Goal: Information Seeking & Learning: Learn about a topic

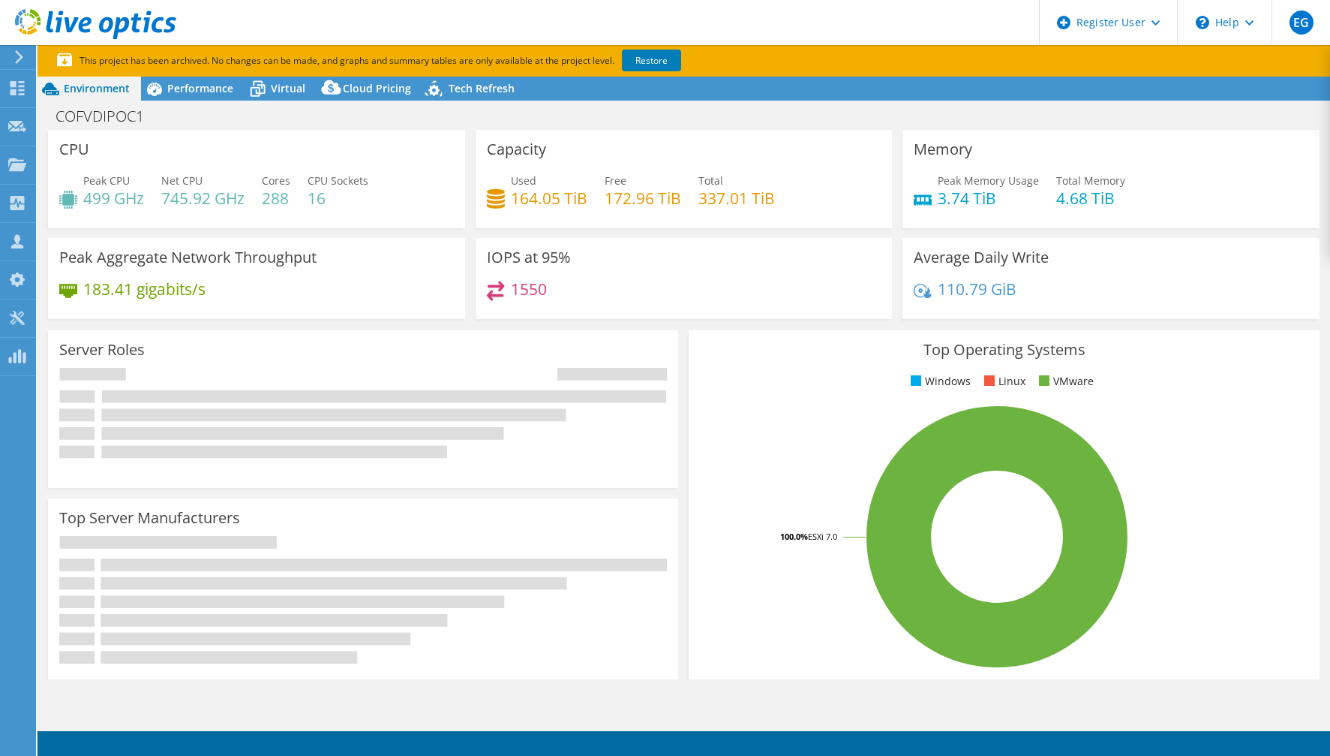
select select "USD"
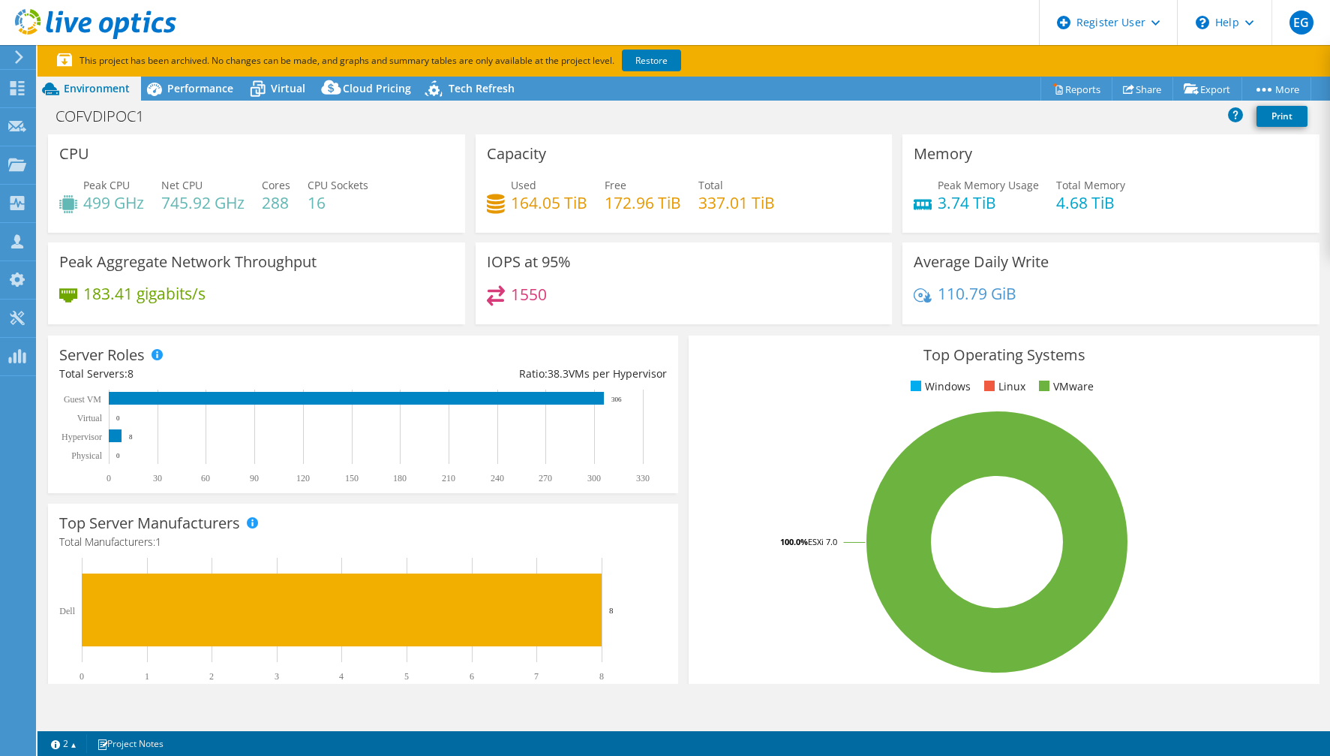
click at [677, 352] on div "Server Roles Physical Servers represent bare metal servers that were targets of…" at bounding box center [363, 414] width 641 height 168
click at [205, 81] on span "Performance" at bounding box center [200, 88] width 66 height 14
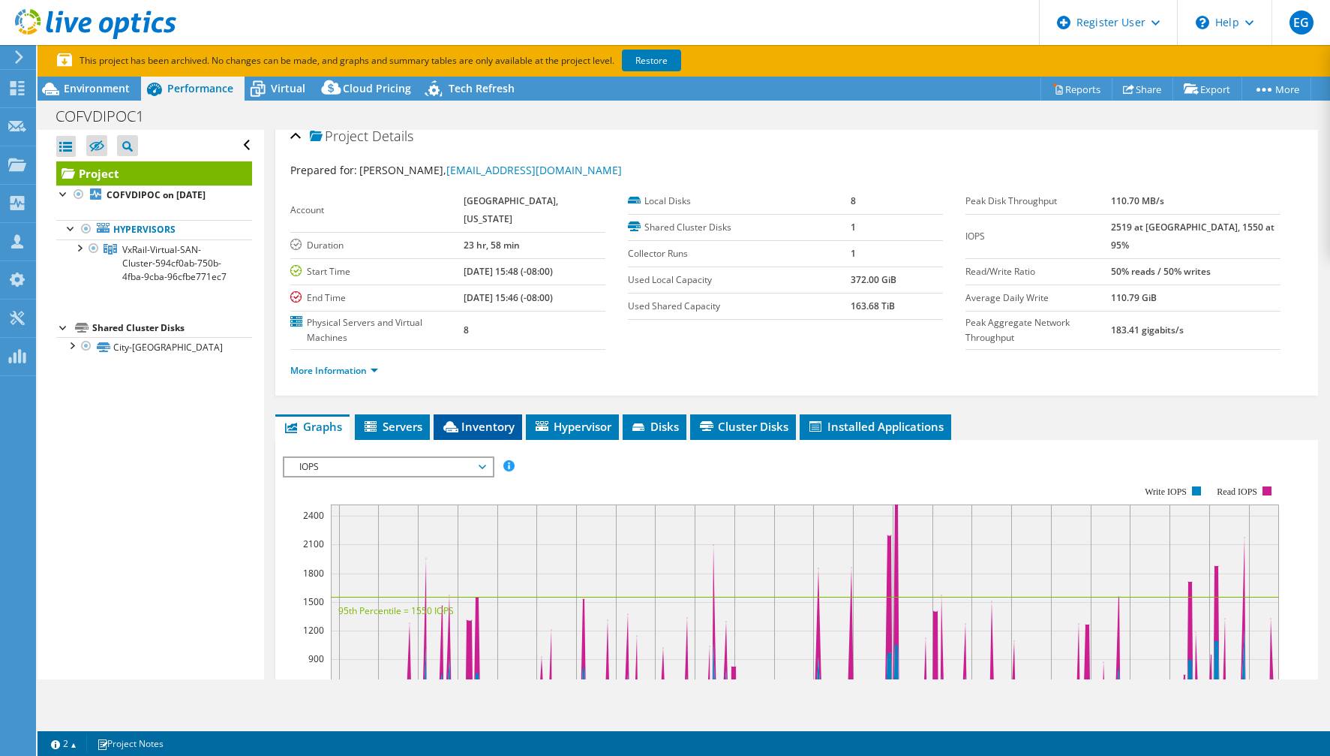
click at [468, 419] on span "Inventory" at bounding box center [478, 426] width 74 height 15
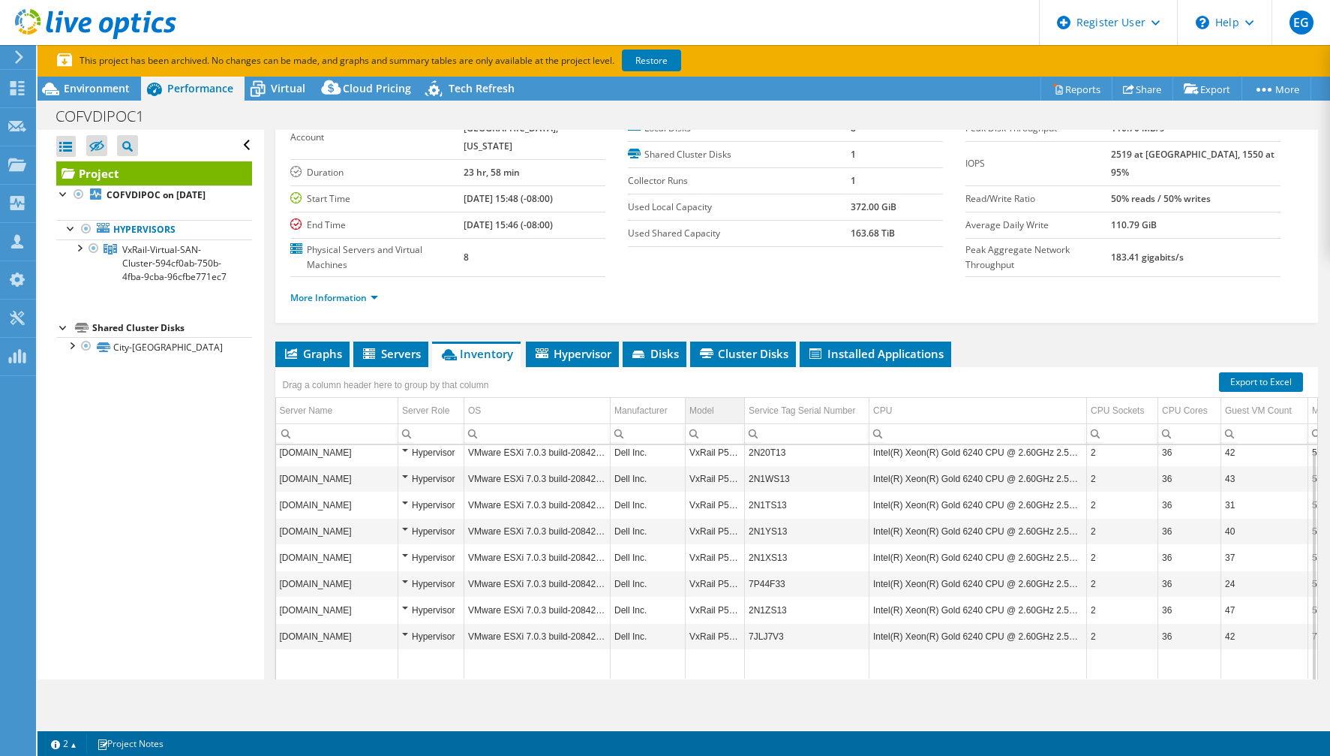
scroll to position [87, 0]
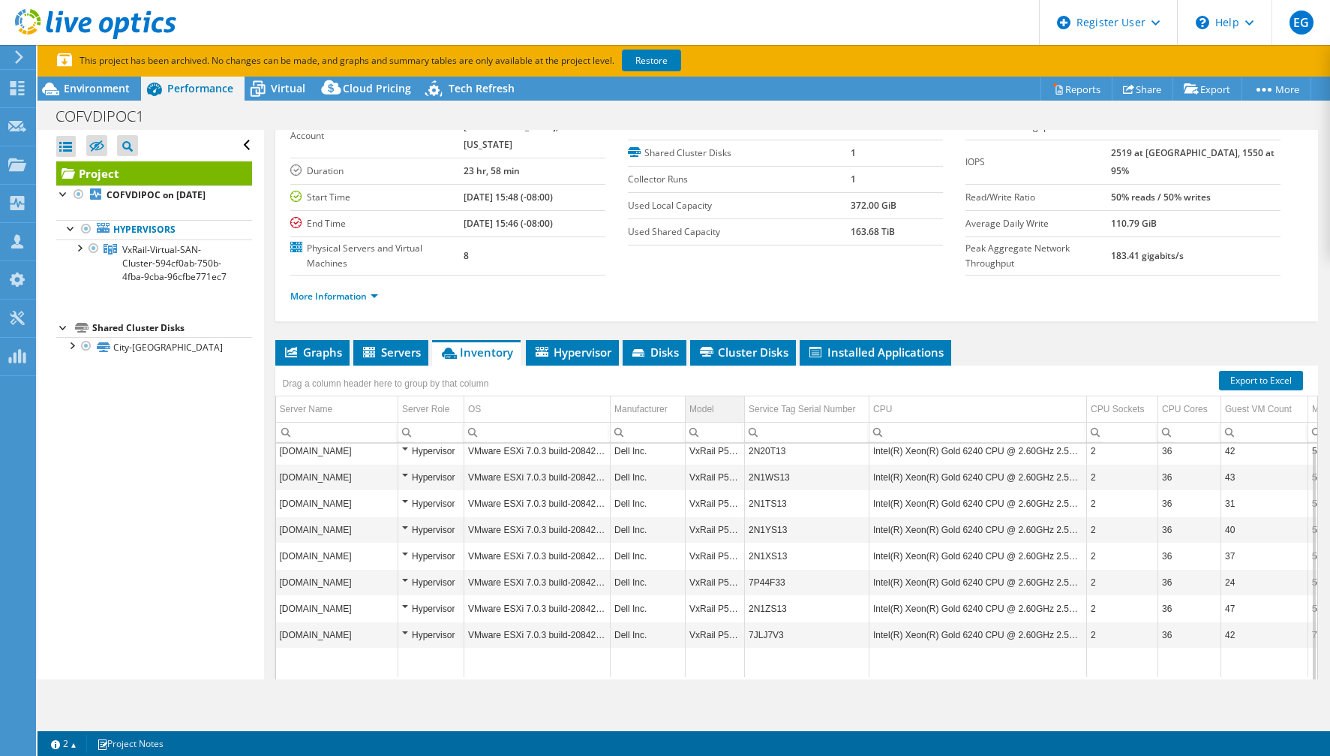
click at [714, 400] on div "Model" at bounding box center [702, 409] width 25 height 18
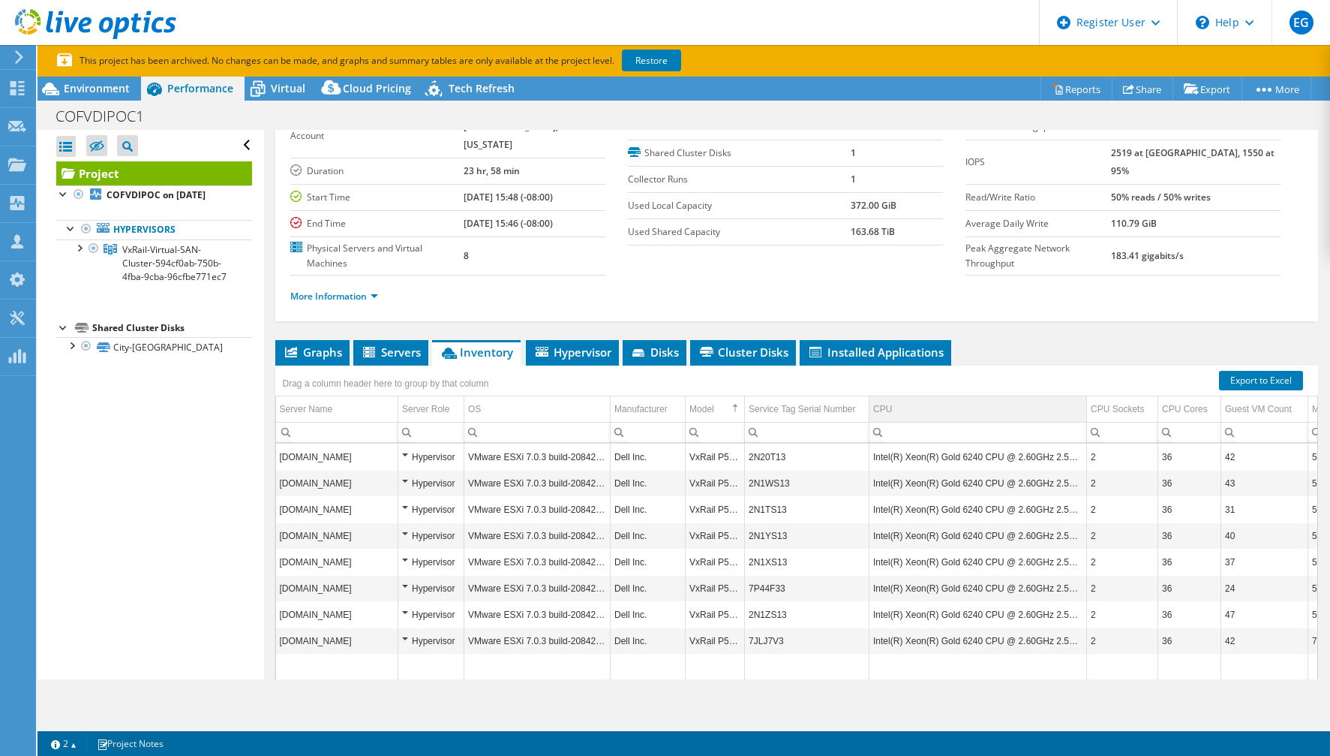
click at [985, 396] on td "CPU" at bounding box center [979, 409] width 218 height 26
click at [410, 344] on span "Servers" at bounding box center [391, 351] width 60 height 15
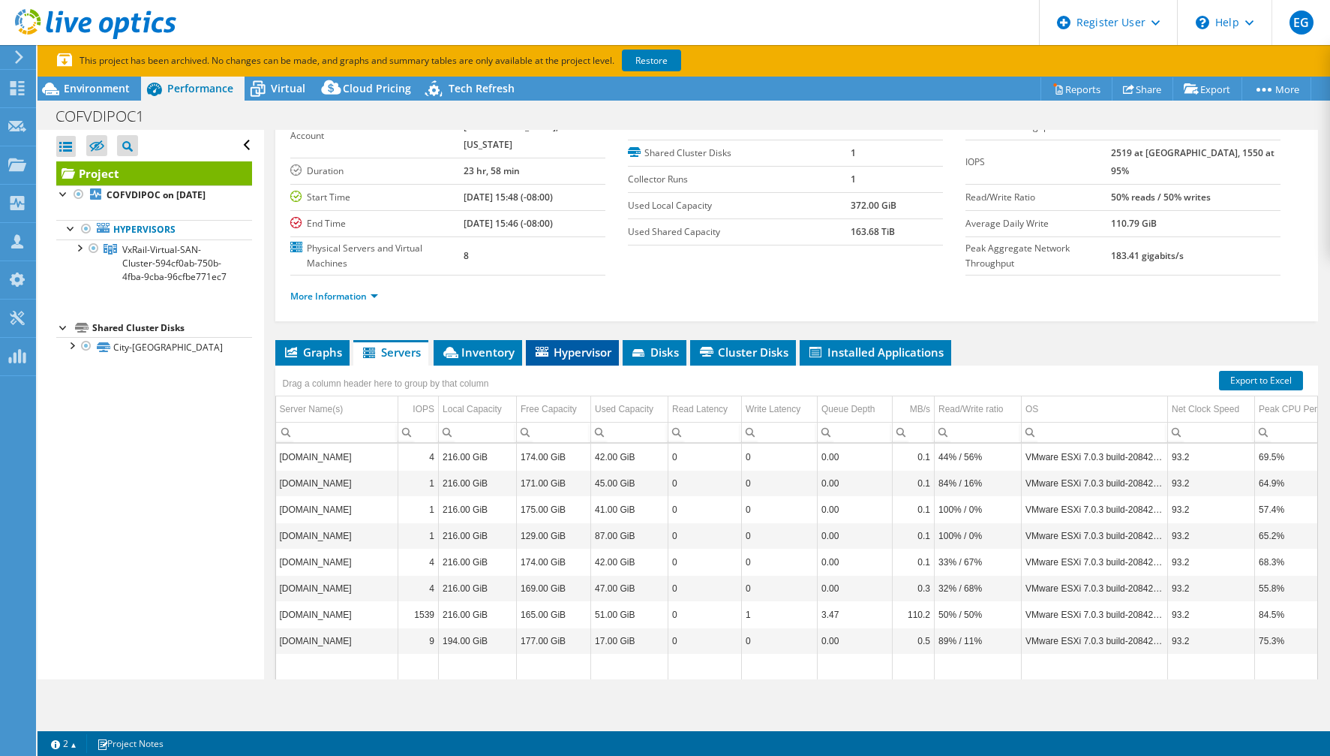
click at [569, 344] on span "Hypervisor" at bounding box center [572, 351] width 78 height 15
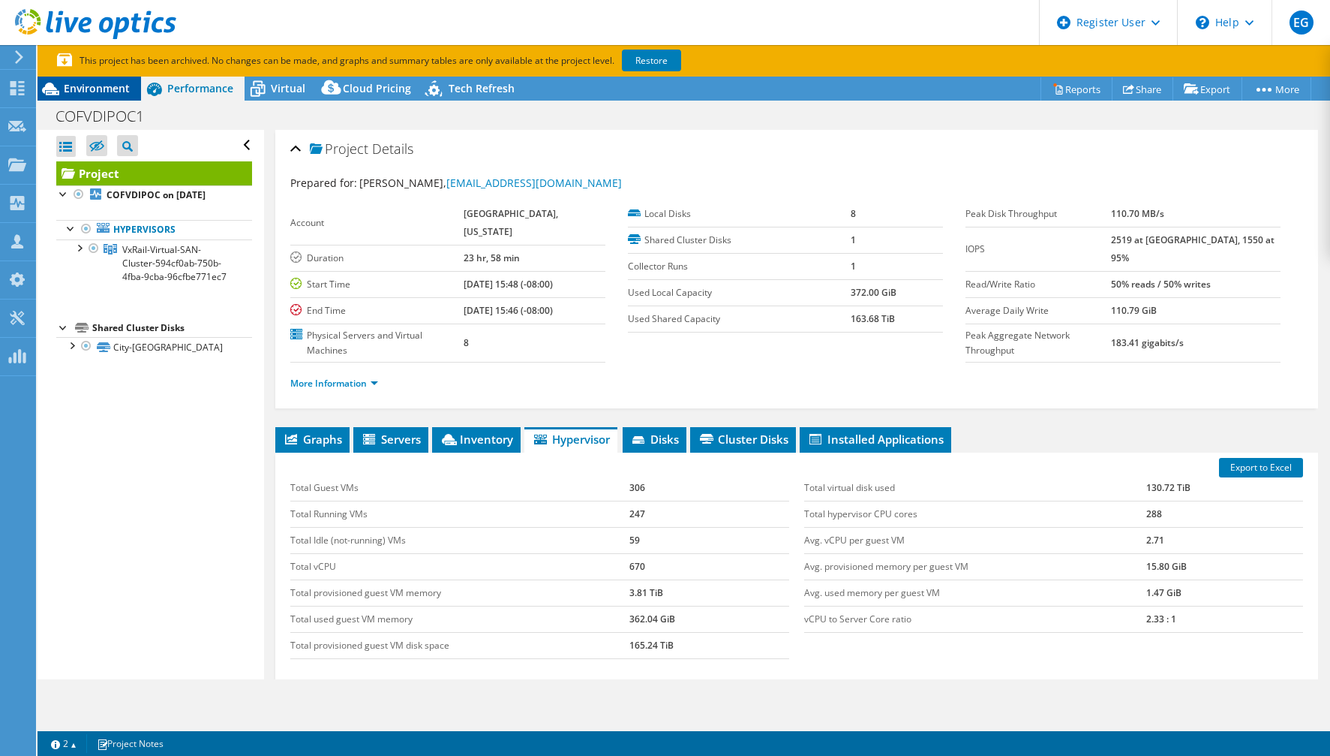
click at [88, 93] on span "Environment" at bounding box center [97, 88] width 66 height 14
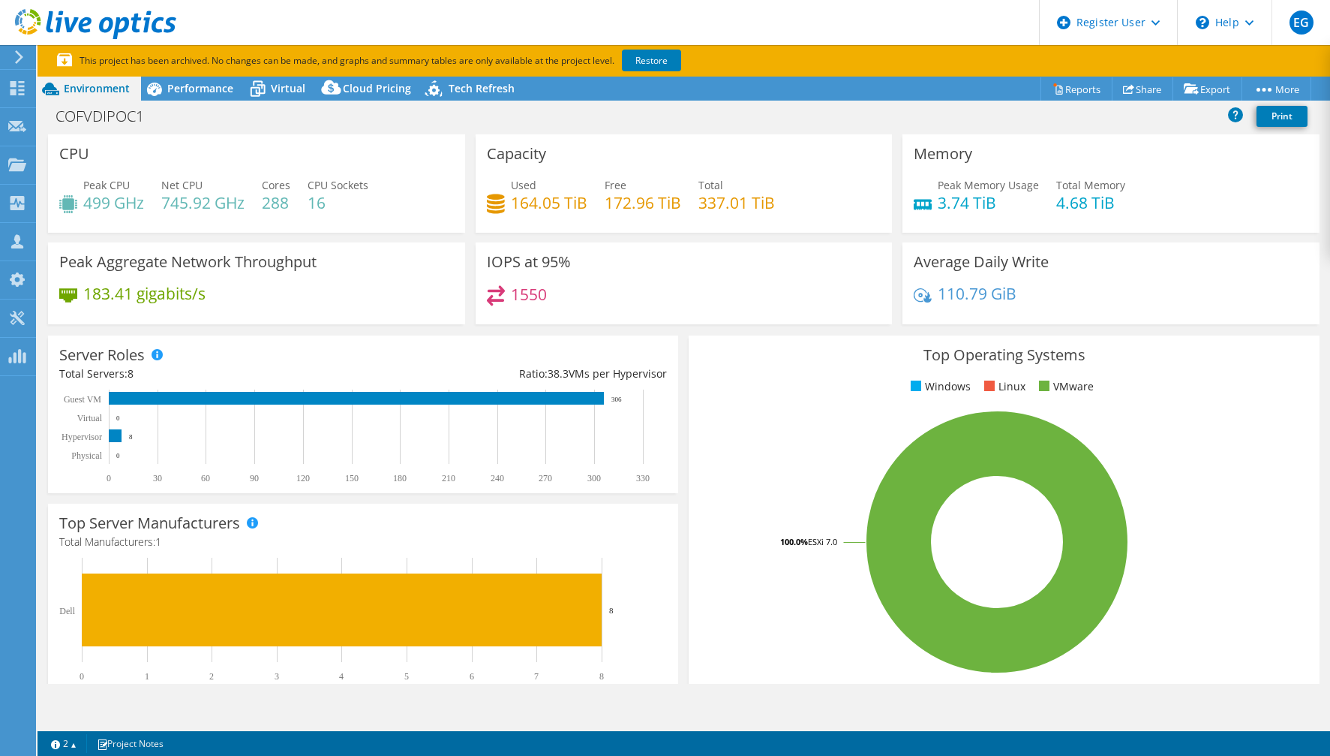
click at [717, 272] on div "IOPS at 95% 1550" at bounding box center [684, 283] width 417 height 82
click at [668, 299] on div "1550" at bounding box center [684, 301] width 395 height 32
click at [675, 290] on div "1550" at bounding box center [684, 301] width 395 height 32
drag, startPoint x: 687, startPoint y: 305, endPoint x: 672, endPoint y: 294, distance: 19.4
click at [687, 305] on div "1550" at bounding box center [684, 301] width 395 height 32
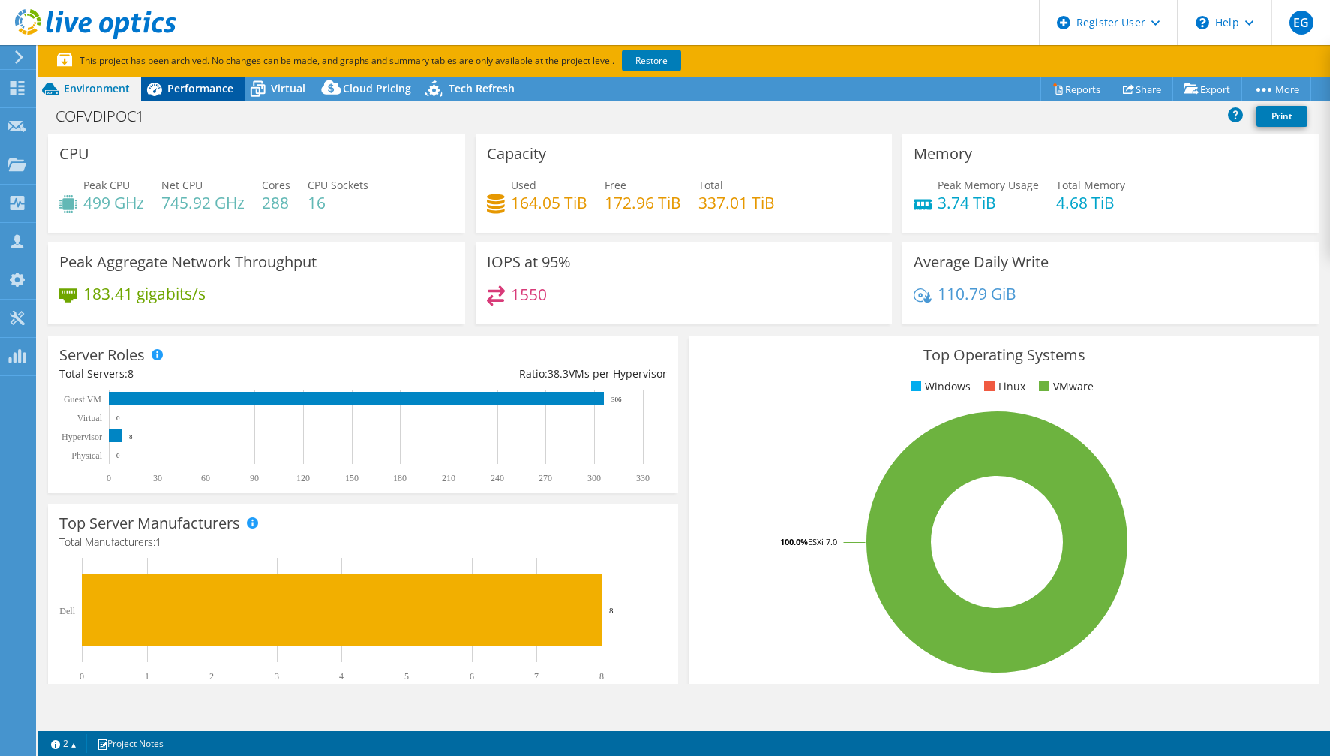
click at [157, 88] on icon at bounding box center [154, 90] width 15 height 14
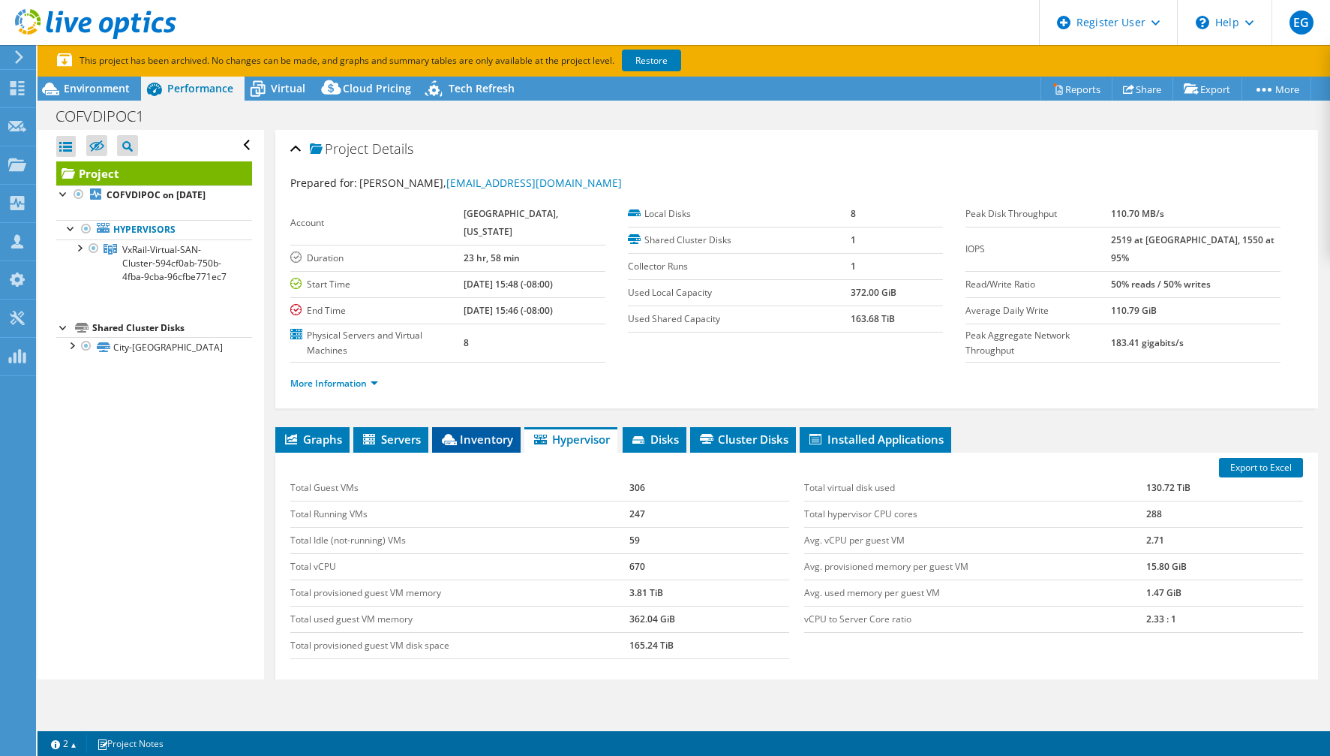
click at [472, 427] on li "Inventory" at bounding box center [476, 440] width 89 height 26
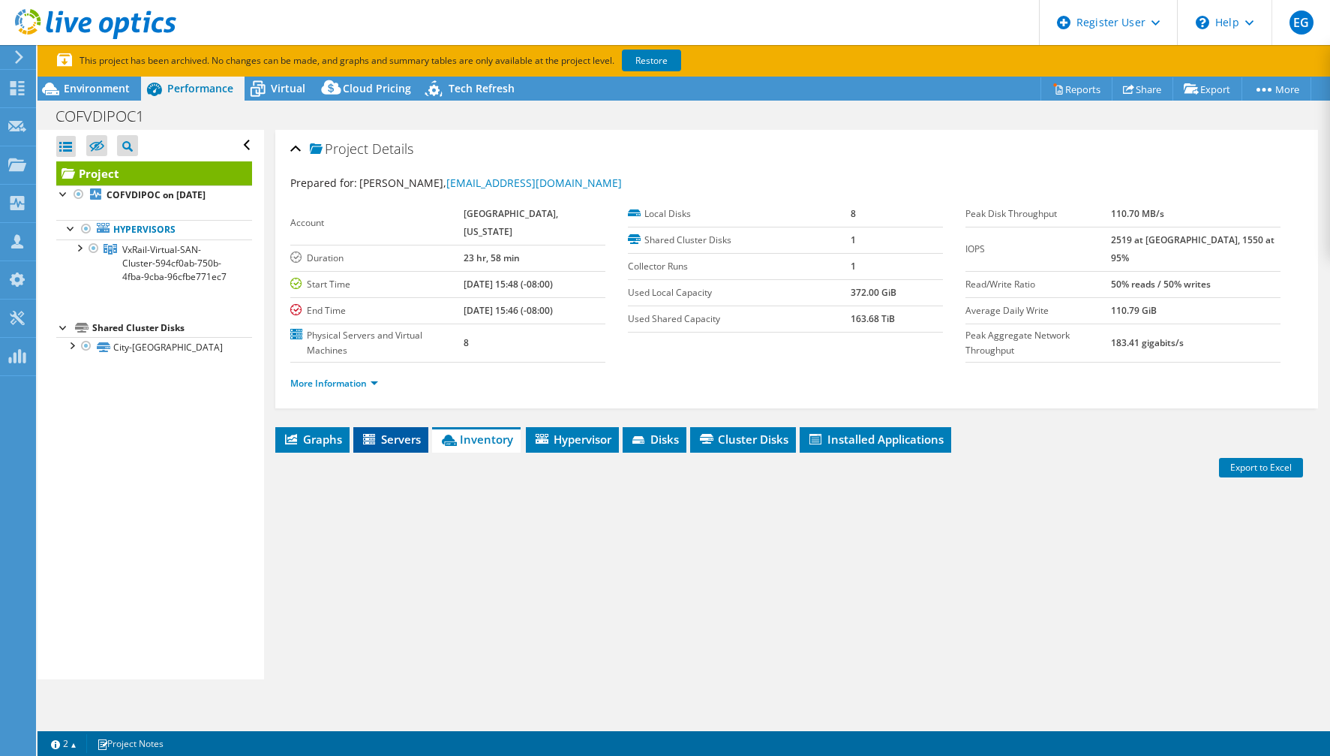
drag, startPoint x: 422, startPoint y: 413, endPoint x: 411, endPoint y: 414, distance: 10.6
click at [417, 427] on li "Servers" at bounding box center [390, 440] width 75 height 26
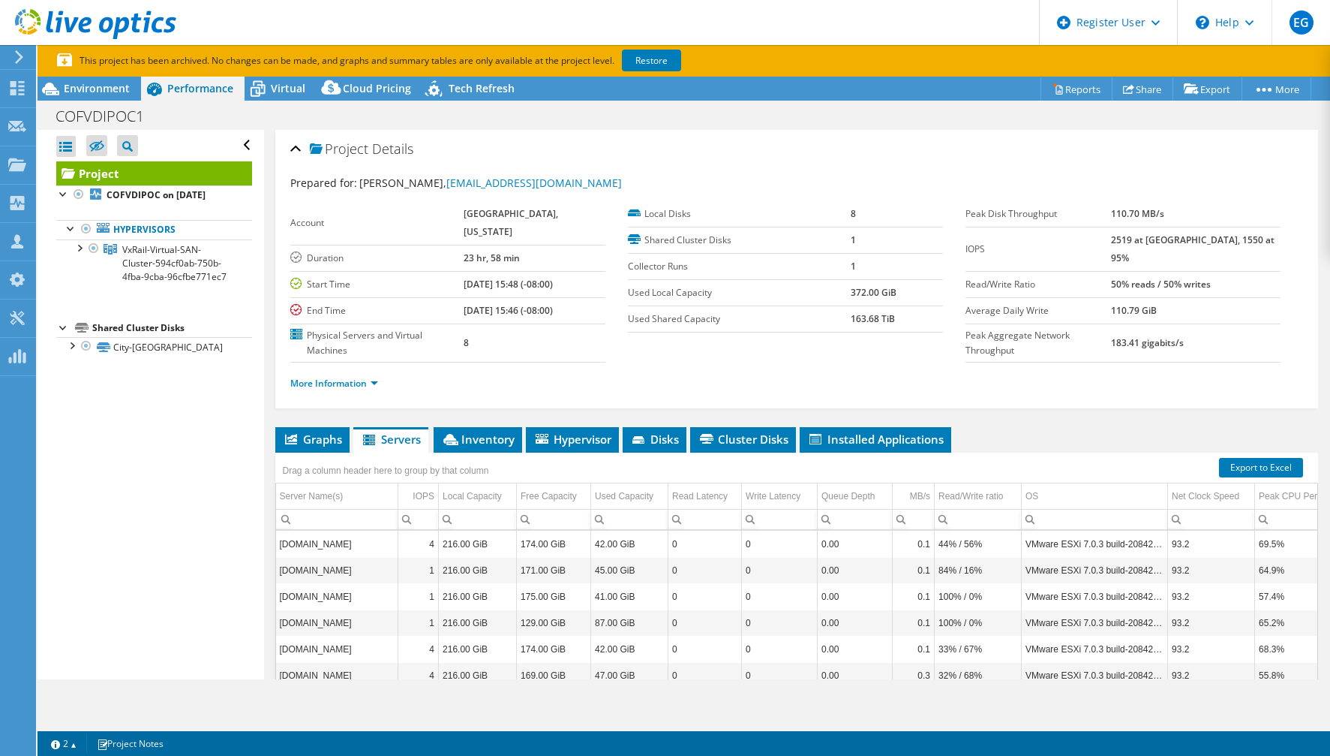
drag, startPoint x: 411, startPoint y: 414, endPoint x: 406, endPoint y: 380, distance: 34.9
click at [406, 380] on div "Project Details Prepared for: Troy Marshall, tmarshall@fremont.gov Account FREM…" at bounding box center [796, 479] width 1065 height 699
click at [74, 92] on span "Environment" at bounding box center [97, 88] width 66 height 14
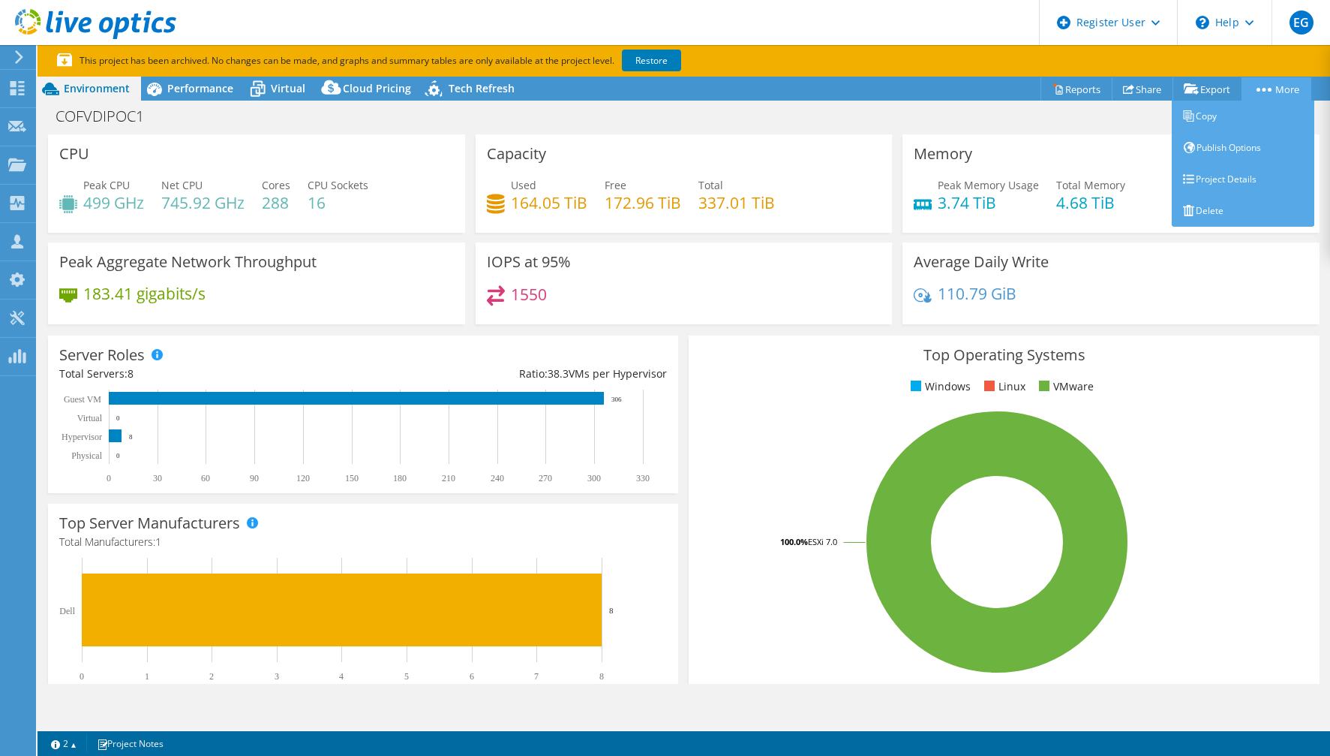
click at [1268, 89] on circle at bounding box center [1270, 90] width 4 height 4
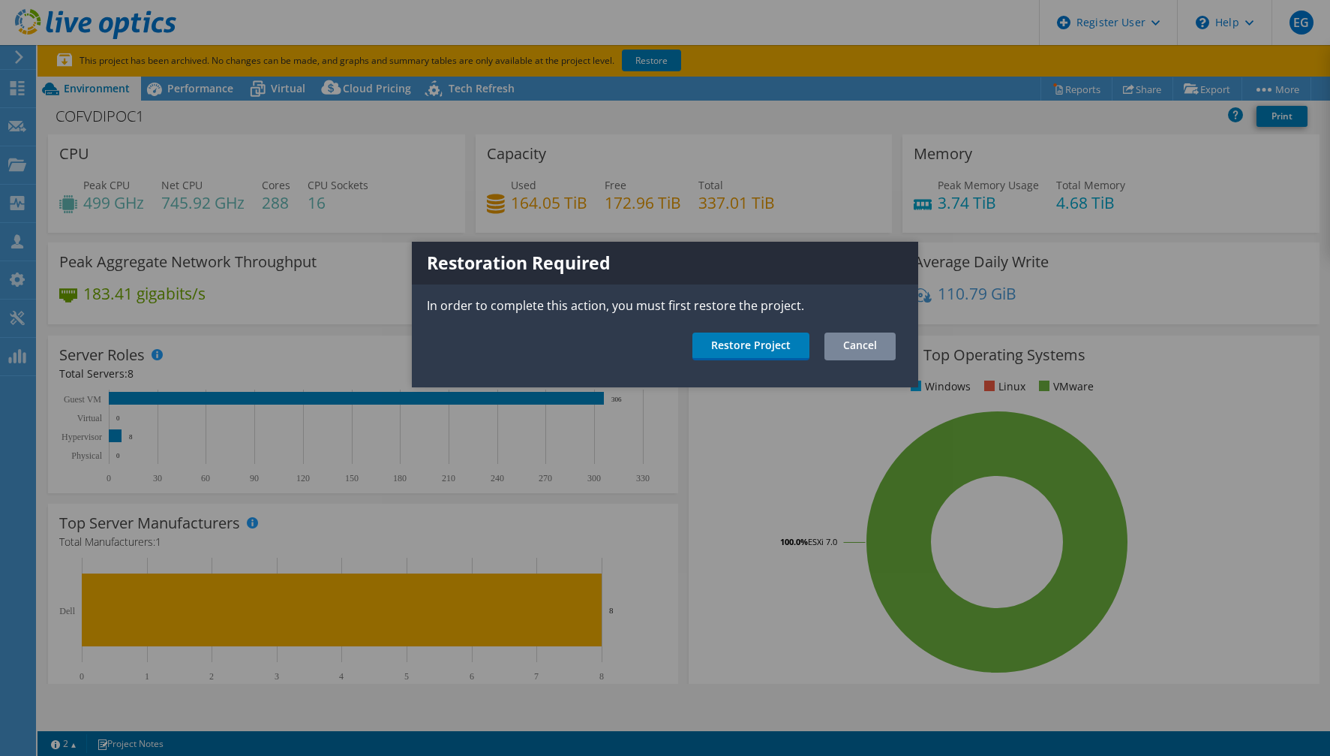
click at [859, 349] on link "Cancel" at bounding box center [860, 346] width 71 height 28
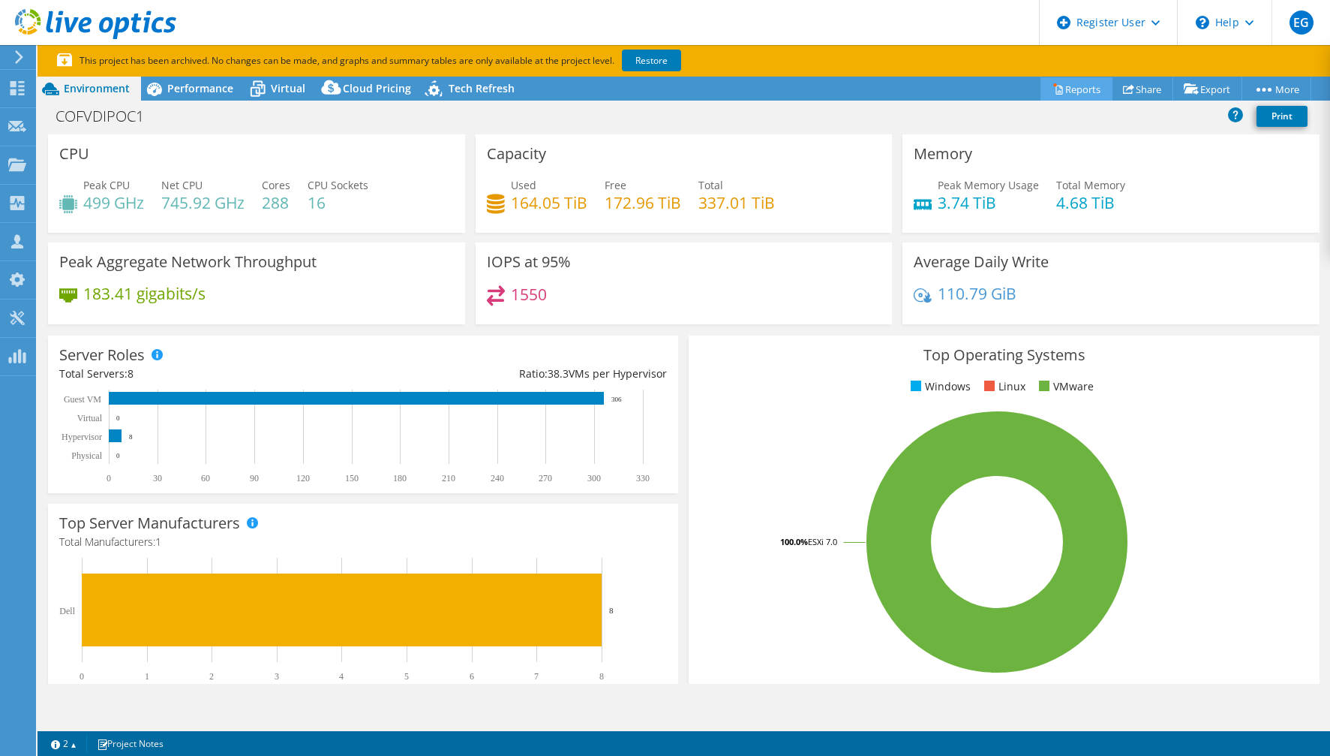
click at [1064, 88] on link "Reports" at bounding box center [1077, 88] width 72 height 23
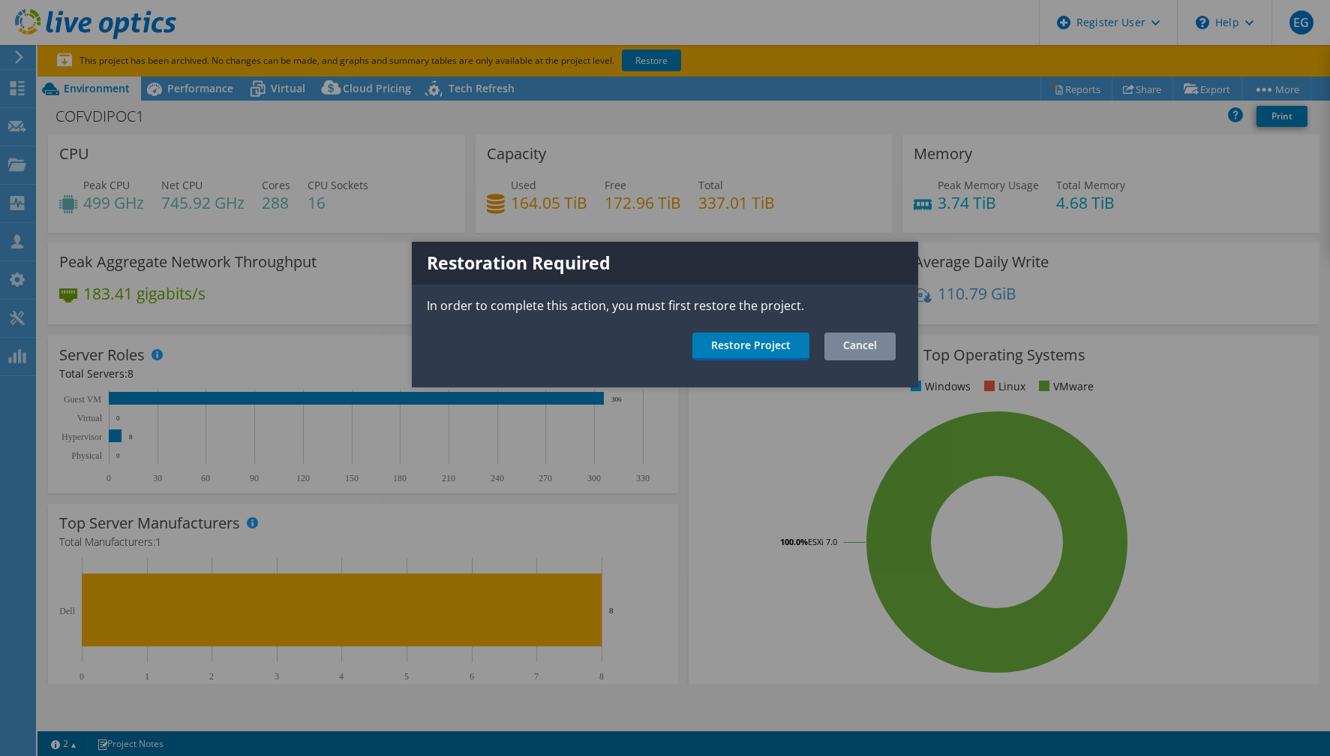
click at [852, 341] on link "Cancel" at bounding box center [860, 346] width 71 height 28
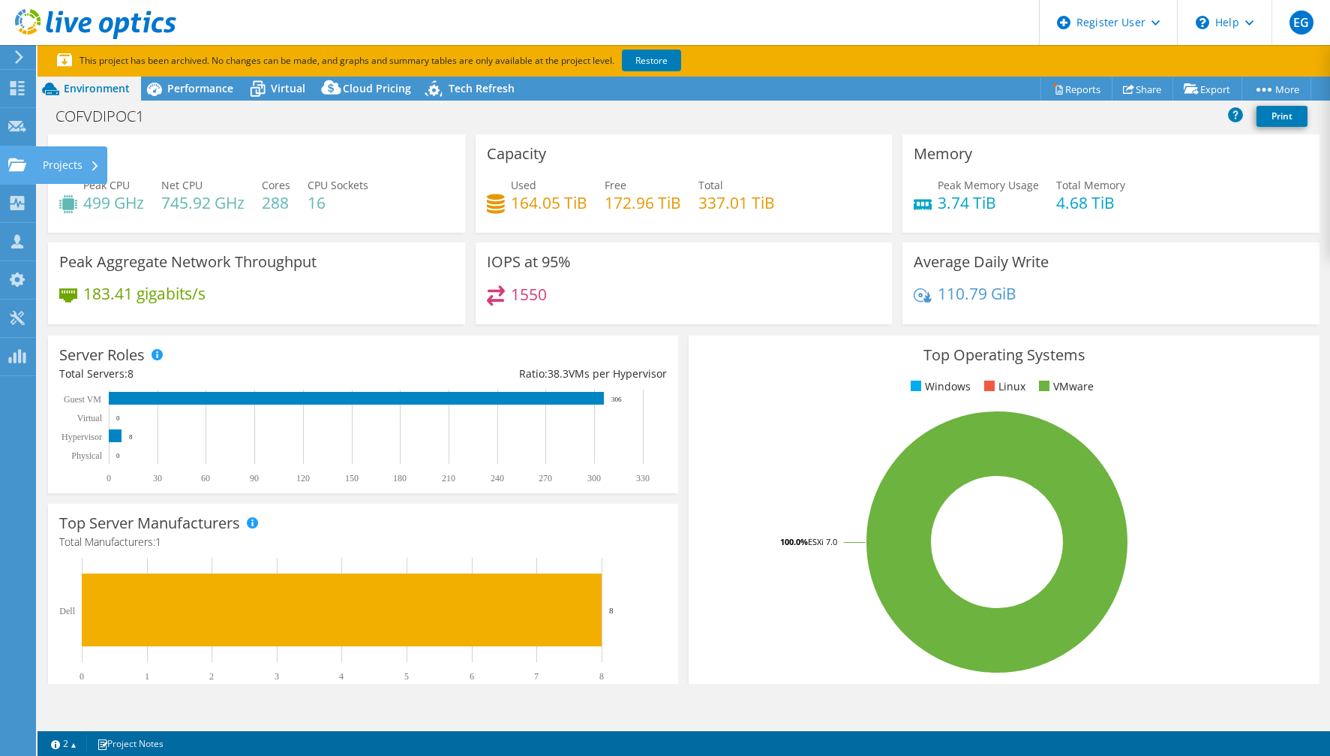
click at [14, 169] on use at bounding box center [17, 164] width 18 height 13
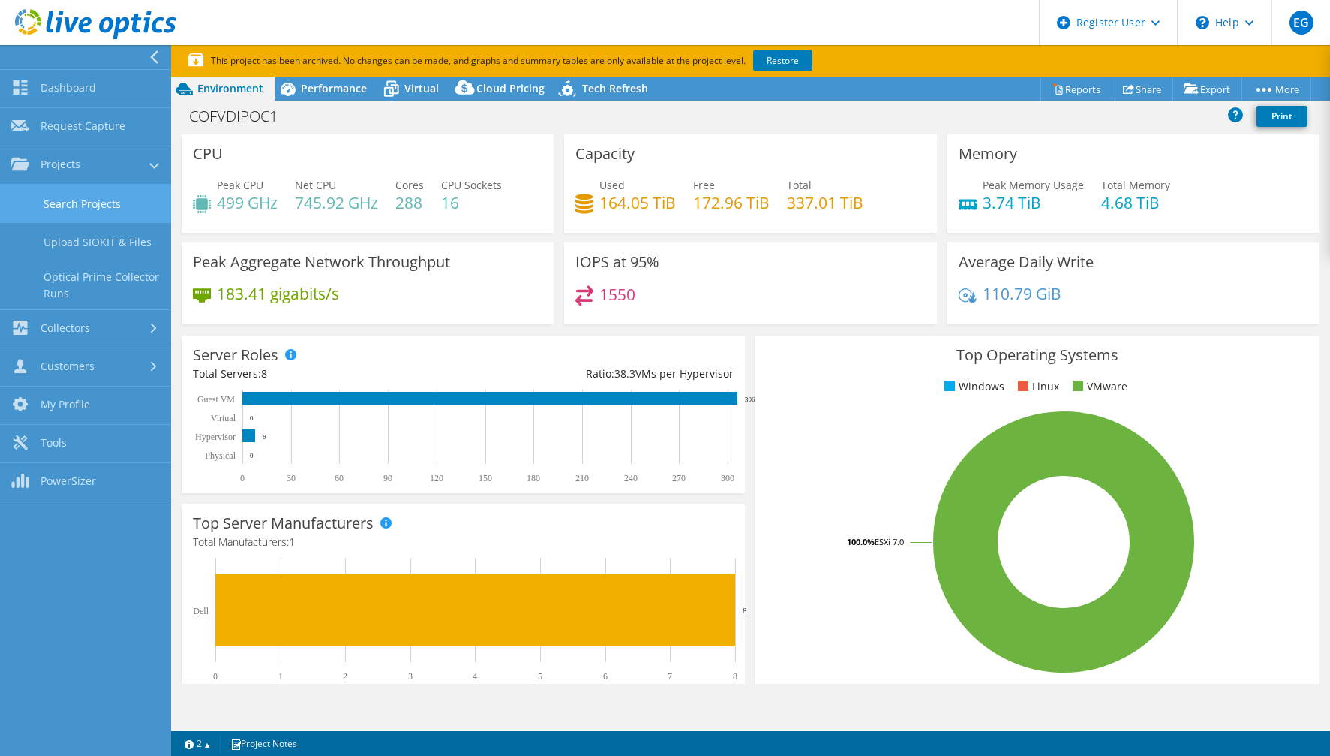
click at [79, 191] on link "Search Projects" at bounding box center [85, 204] width 171 height 38
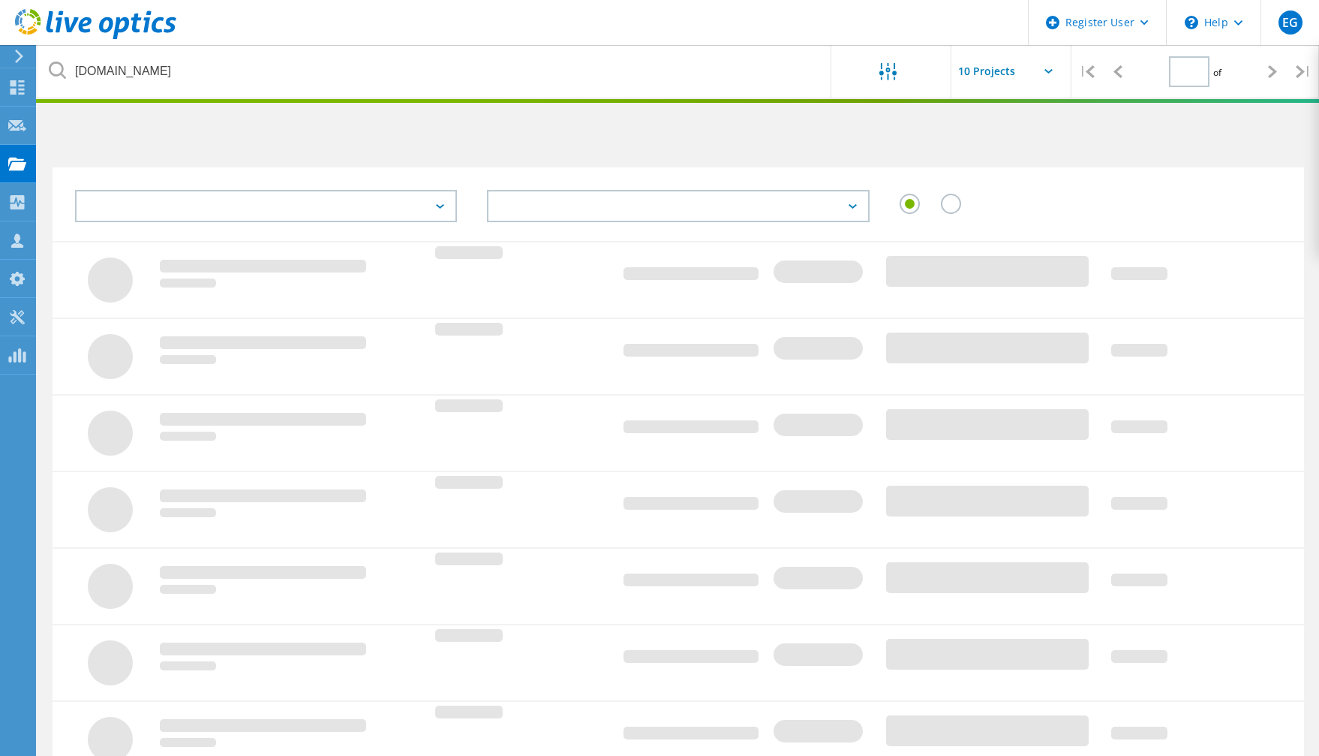
type input "1"
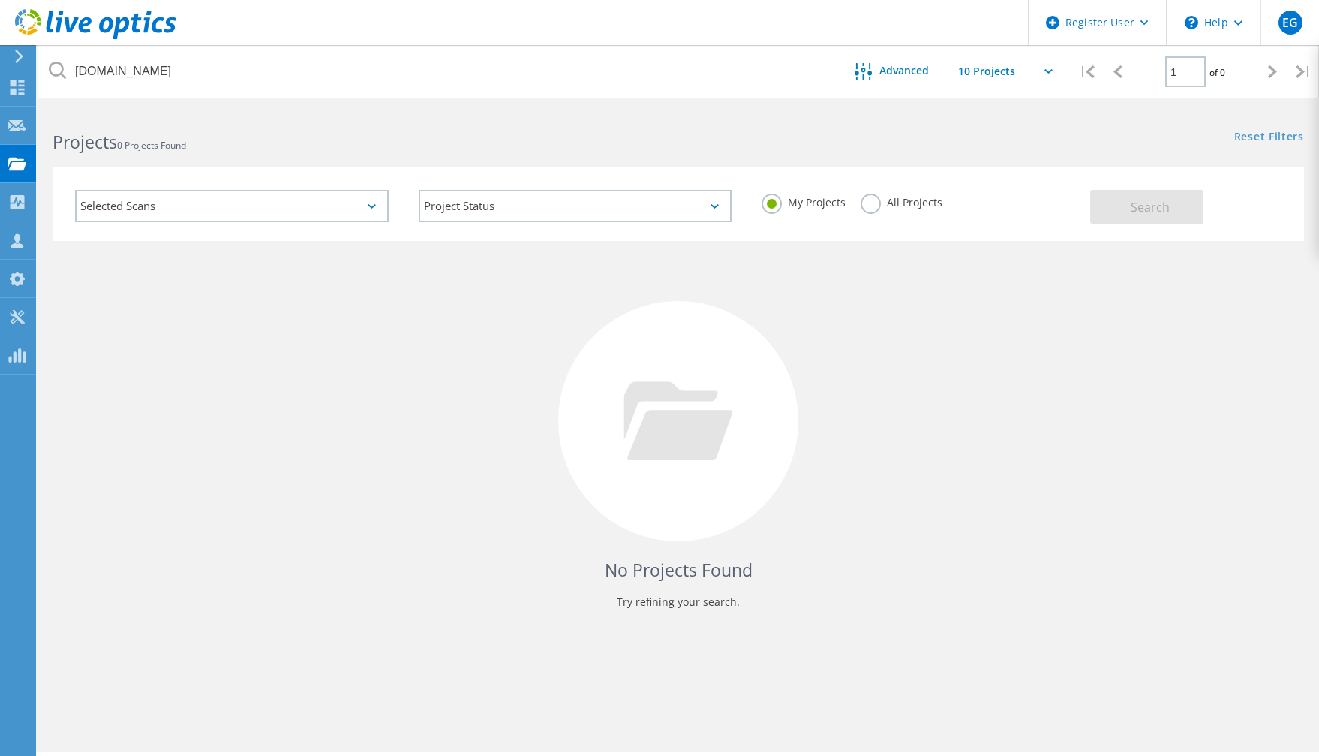
click at [871, 207] on label "All Projects" at bounding box center [902, 201] width 82 height 14
click at [0, 0] on input "All Projects" at bounding box center [0, 0] width 0 height 0
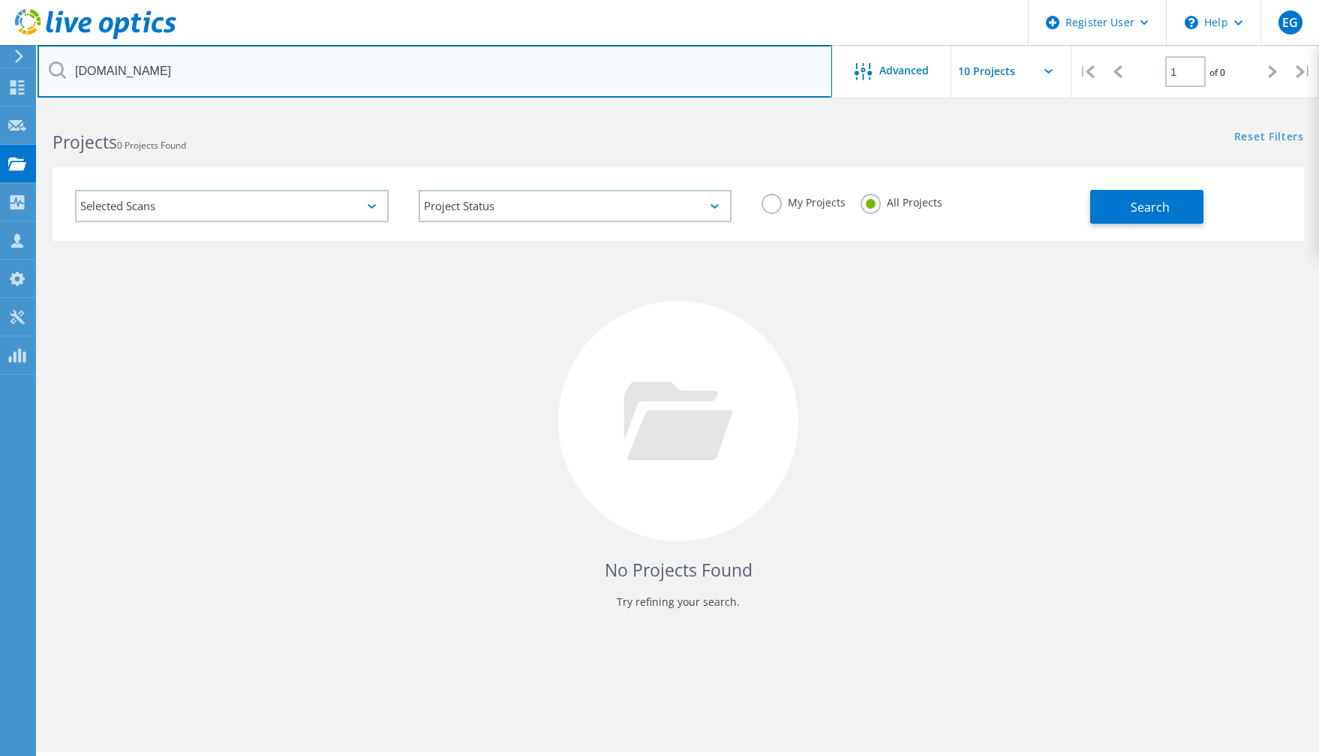
click at [490, 77] on input "fhb.com" at bounding box center [435, 71] width 795 height 53
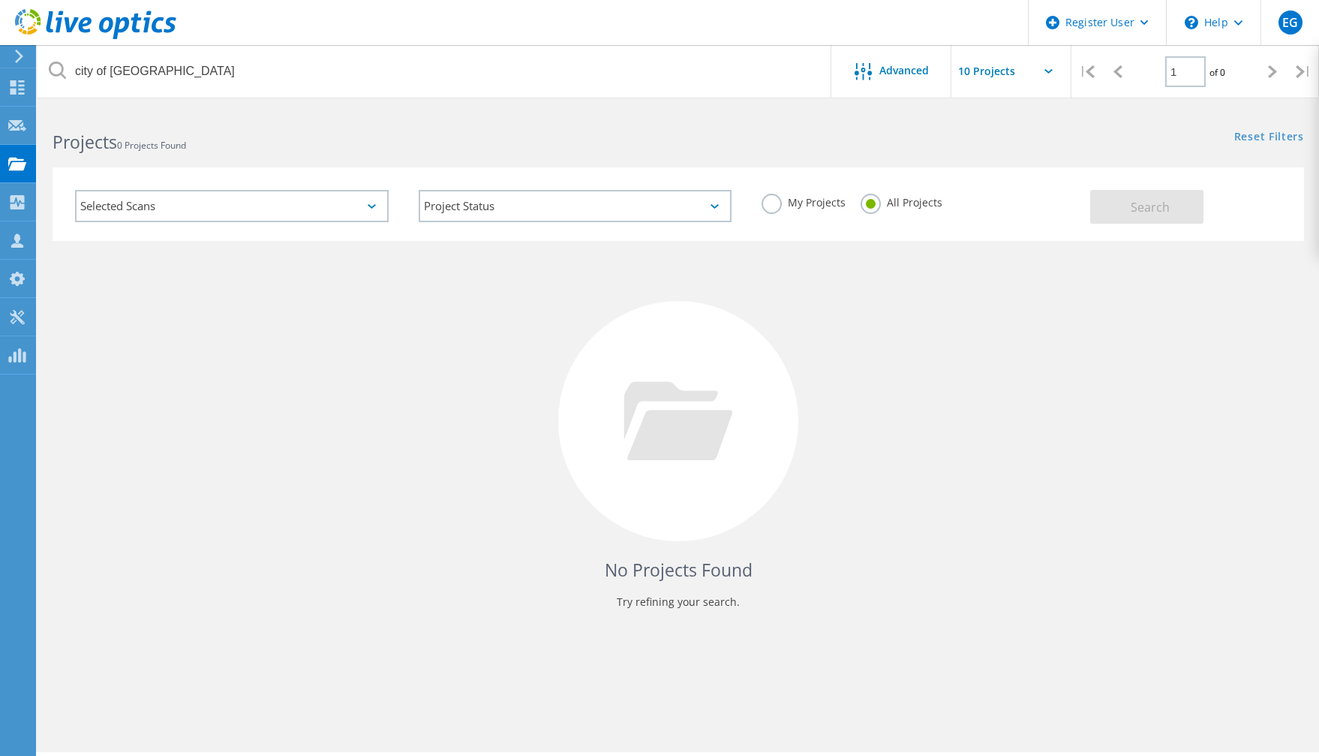
click at [455, 347] on div "No Projects Found Try refining your search." at bounding box center [679, 435] width 1252 height 388
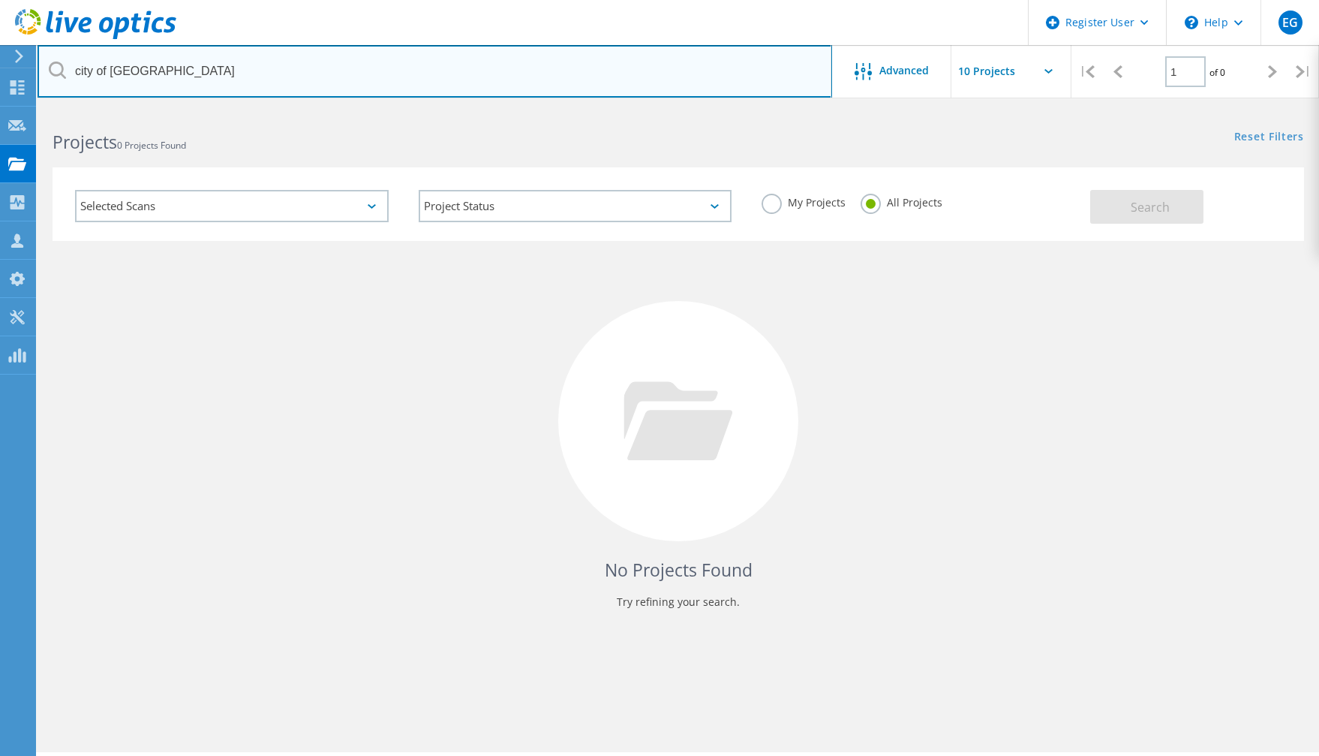
click at [194, 53] on input "city of fremont" at bounding box center [435, 71] width 795 height 53
click at [203, 74] on input "city of fremont" at bounding box center [435, 71] width 795 height 53
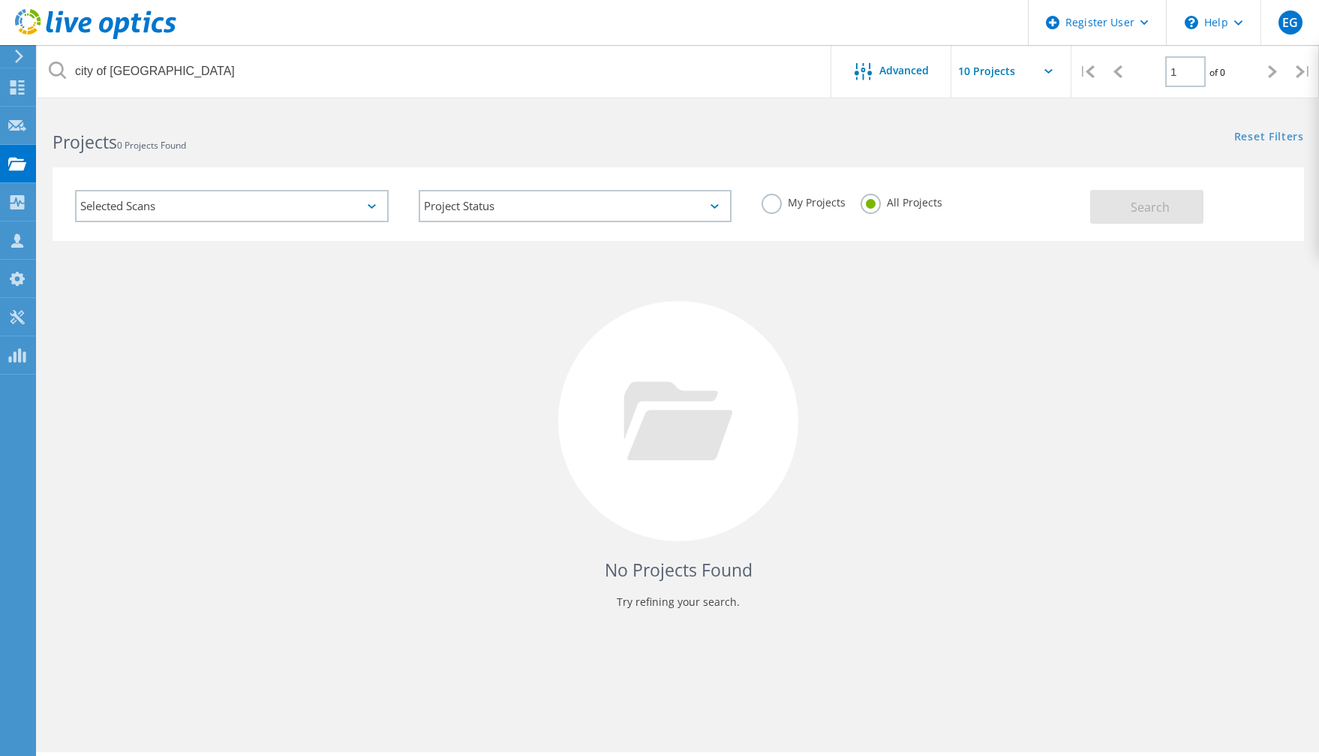
click at [243, 197] on div "Selected Scans" at bounding box center [232, 206] width 314 height 32
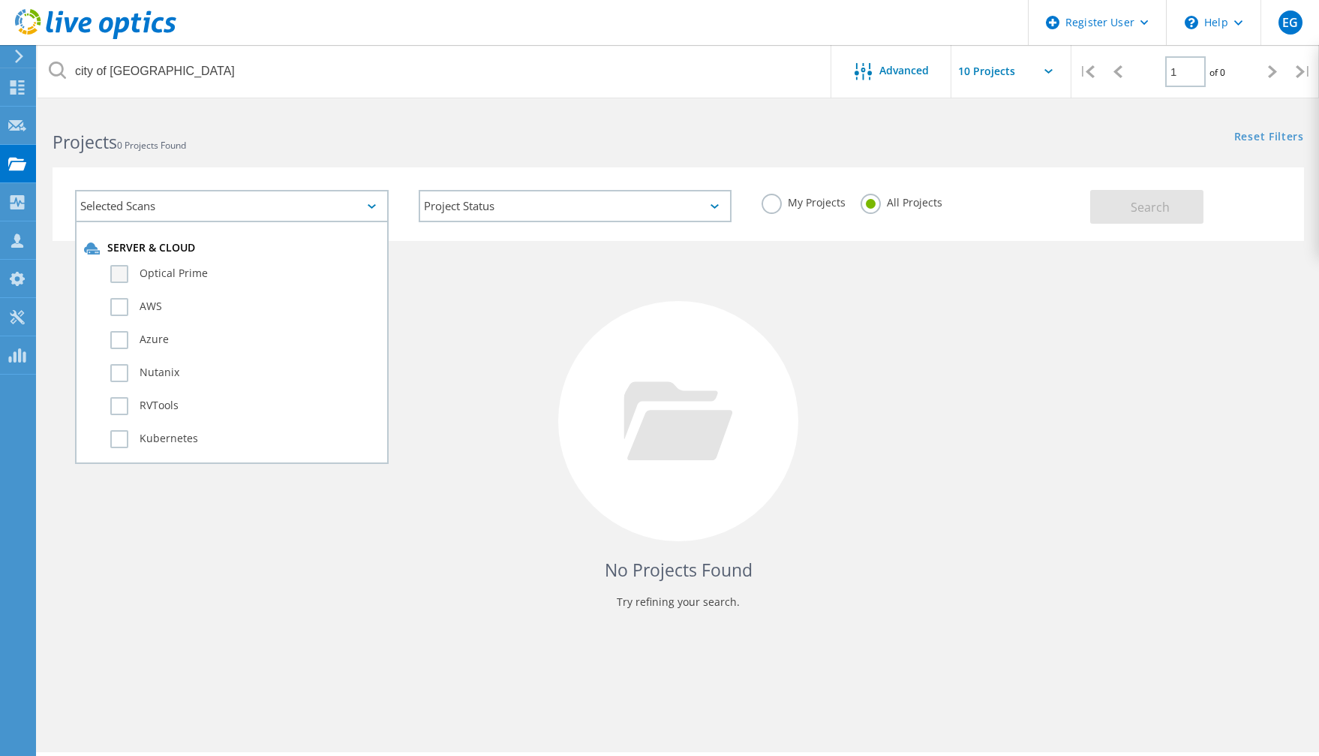
click at [157, 274] on label "Optical Prime" at bounding box center [244, 274] width 269 height 18
click at [0, 0] on input "Optical Prime" at bounding box center [0, 0] width 0 height 0
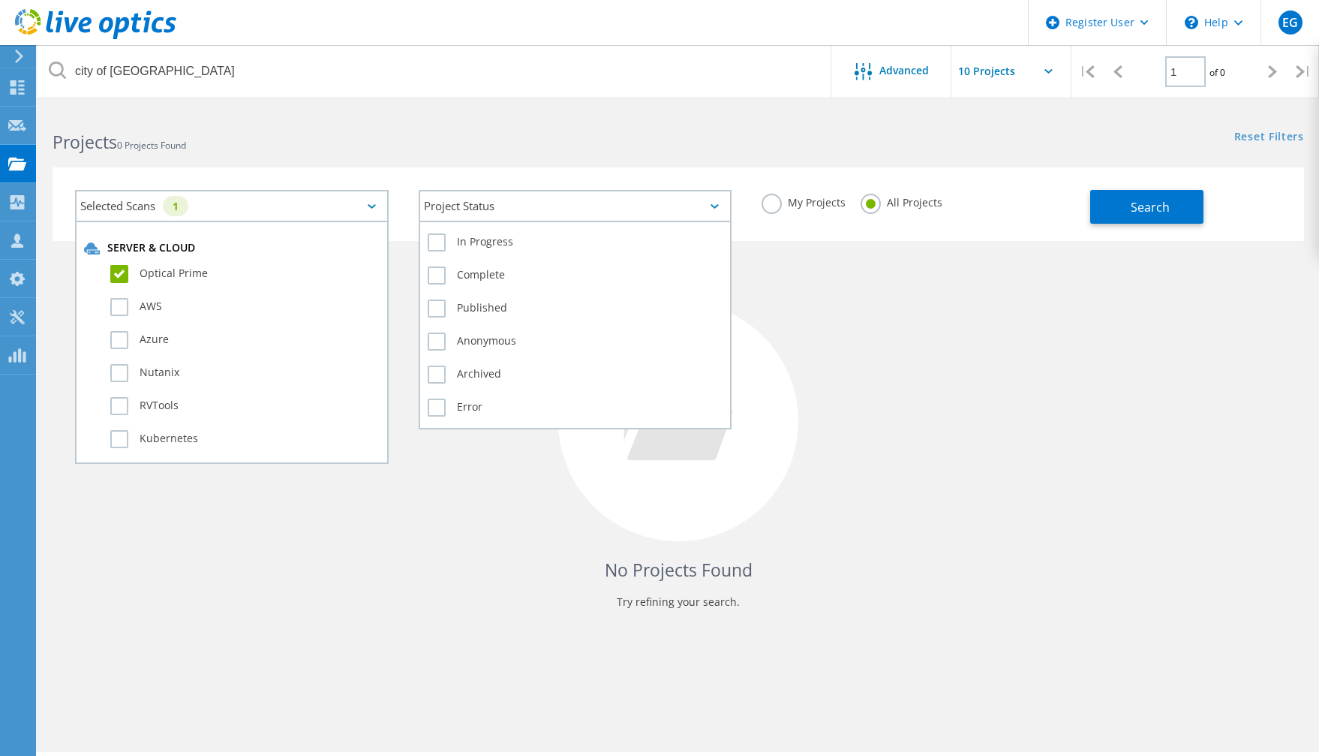
click at [697, 195] on div "Project Status" at bounding box center [576, 206] width 314 height 32
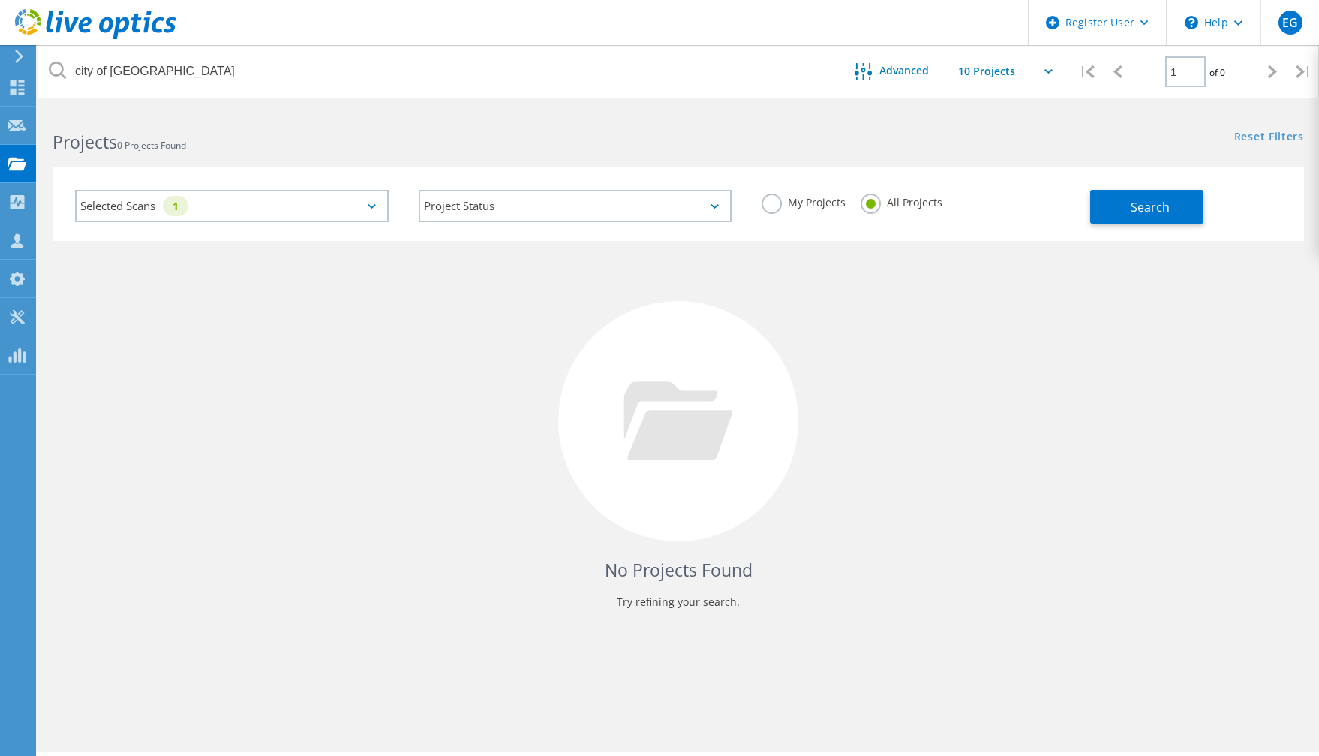
drag, startPoint x: 1155, startPoint y: 313, endPoint x: 1141, endPoint y: 239, distance: 75.5
click at [1155, 311] on div "No Projects Found Try refining your search." at bounding box center [679, 435] width 1252 height 388
click at [1141, 213] on span "Search" at bounding box center [1150, 207] width 39 height 17
click at [866, 69] on icon at bounding box center [863, 71] width 17 height 17
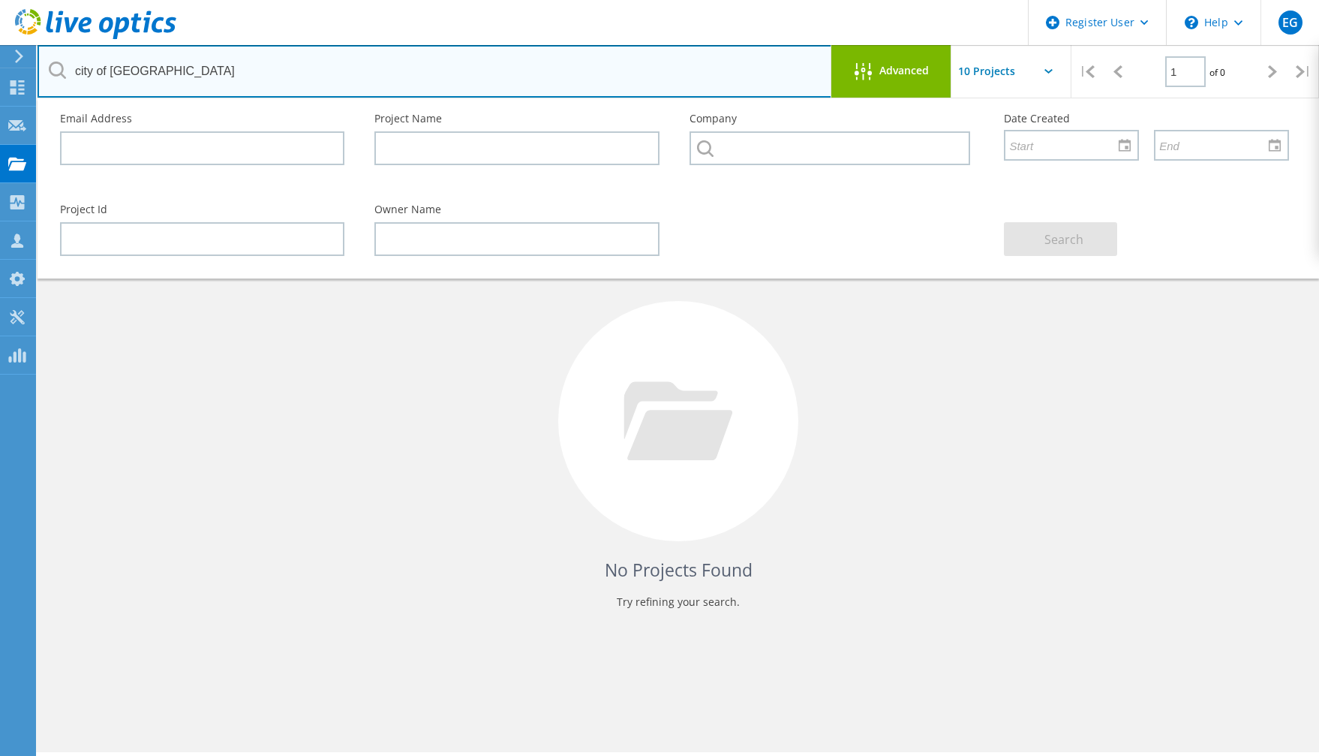
click at [380, 85] on input "city of fremont" at bounding box center [435, 71] width 795 height 53
drag, startPoint x: 106, startPoint y: 71, endPoint x: 17, endPoint y: 69, distance: 88.5
click at [17, 109] on div "Register User \n Help Explore Helpful Articles Contact Support EG Dell User Edg…" at bounding box center [659, 453] width 1319 height 688
type input "fremont"
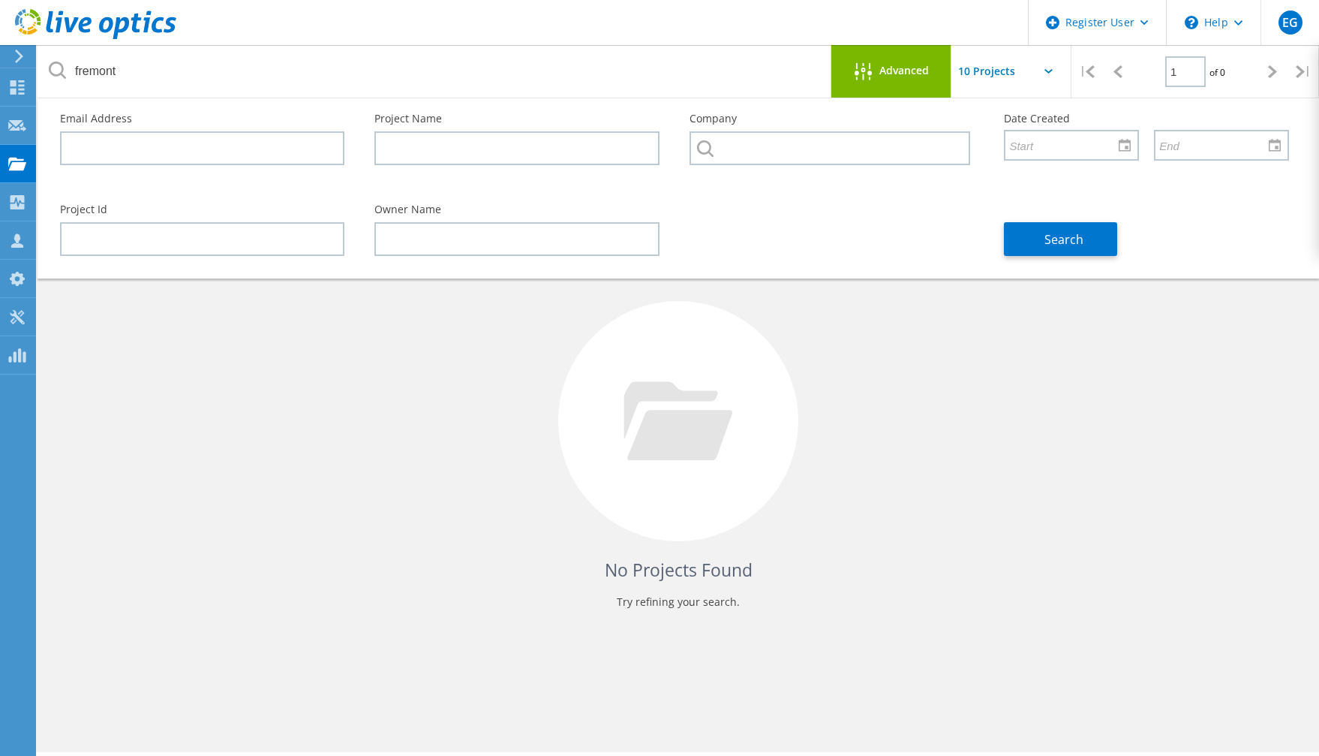
click at [1049, 218] on div "Search" at bounding box center [1146, 230] width 314 height 82
click at [1055, 231] on span "Search" at bounding box center [1063, 239] width 39 height 17
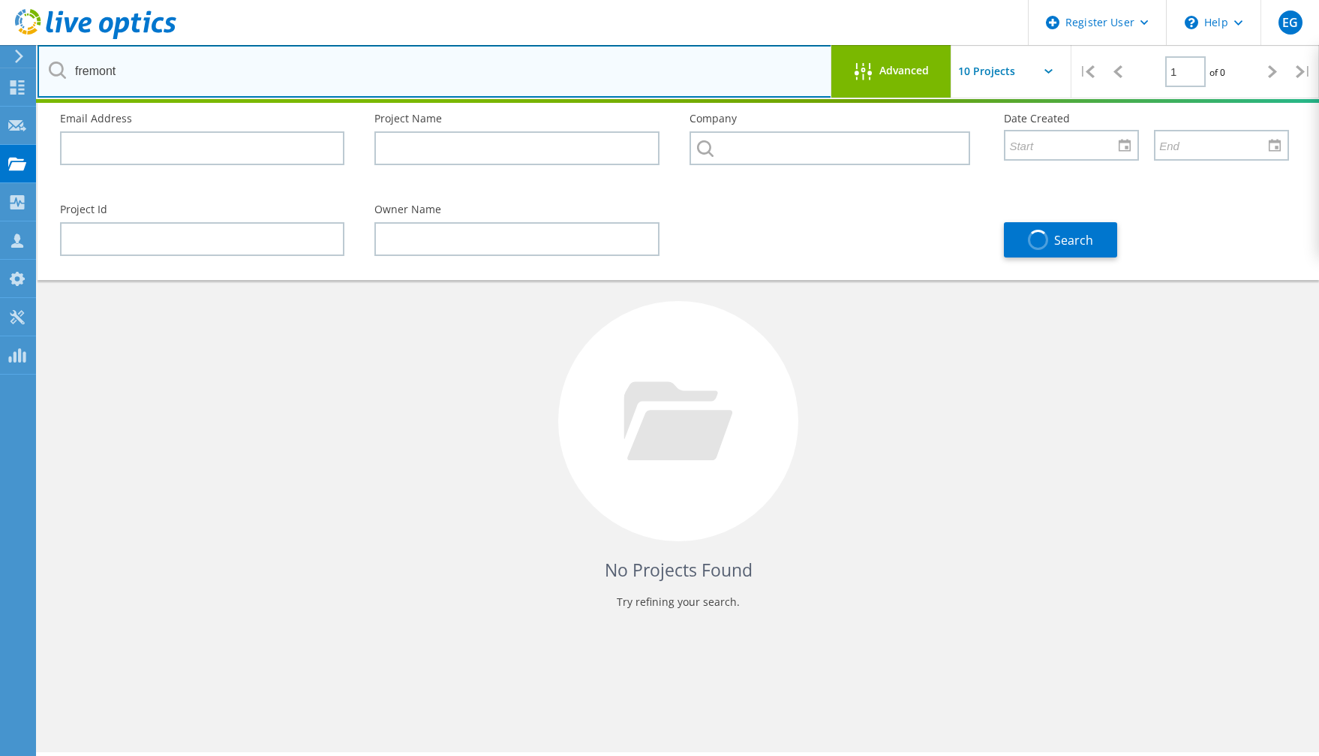
click at [94, 68] on input "fremont" at bounding box center [435, 71] width 795 height 53
click at [93, 68] on input "fremont" at bounding box center [435, 71] width 795 height 53
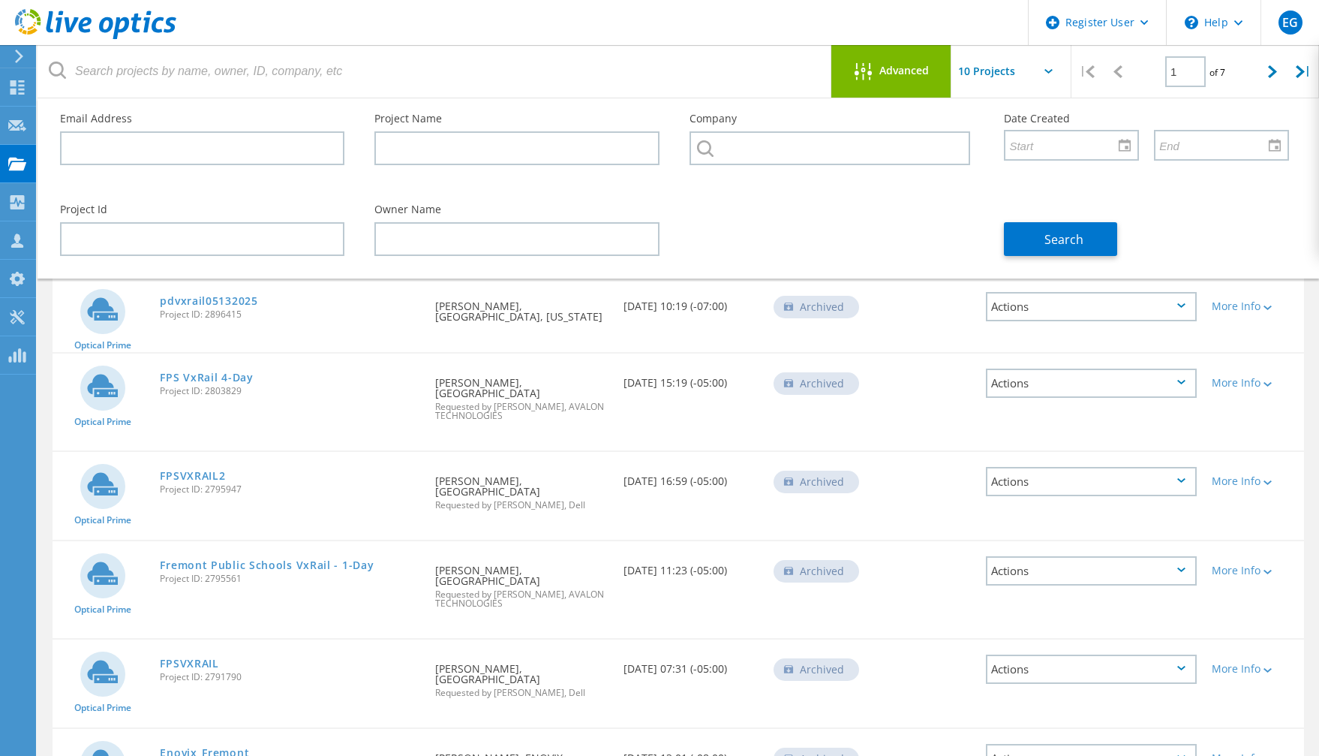
click at [568, 326] on div "Requested By Troy Marshall, FREMONT, CALIFORNIA" at bounding box center [522, 307] width 188 height 60
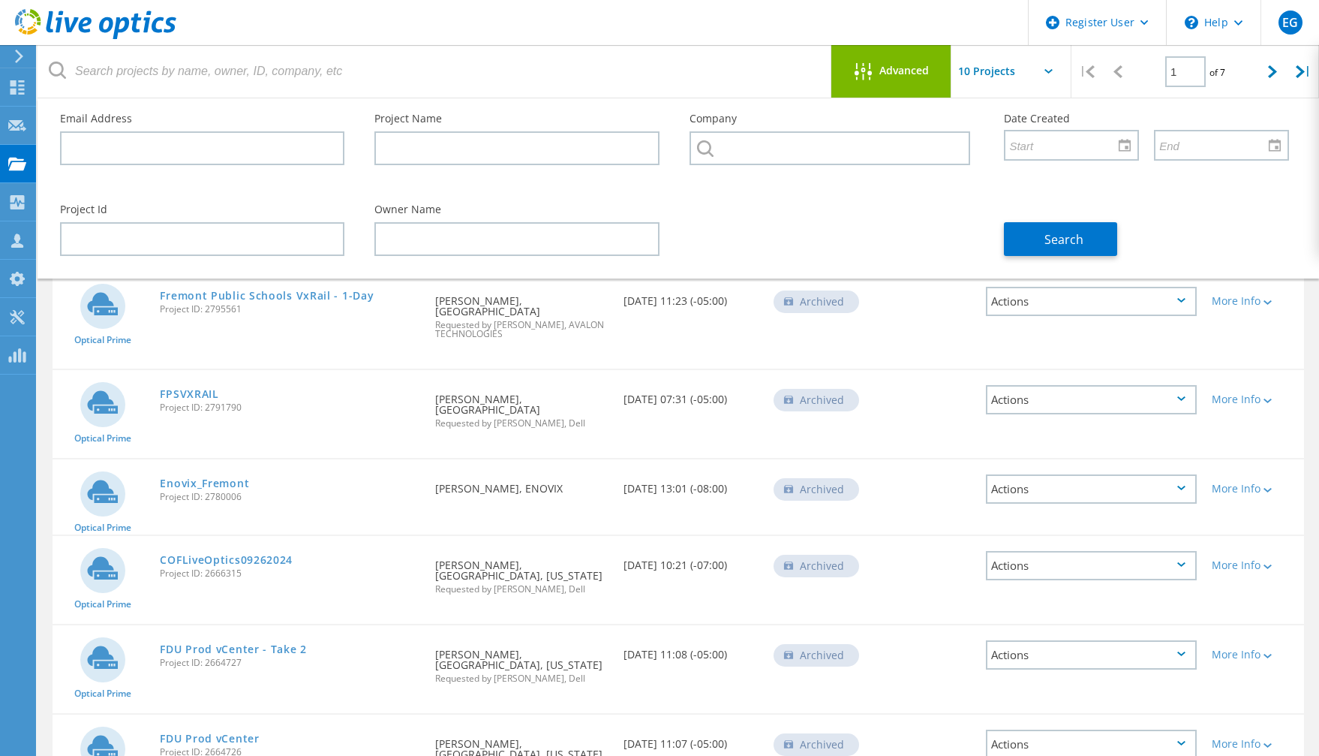
scroll to position [270, 0]
drag, startPoint x: 636, startPoint y: 563, endPoint x: 752, endPoint y: 568, distance: 115.6
click at [752, 568] on div "Date Created 09/26/2024, 10:21 (-07:00)" at bounding box center [691, 560] width 150 height 50
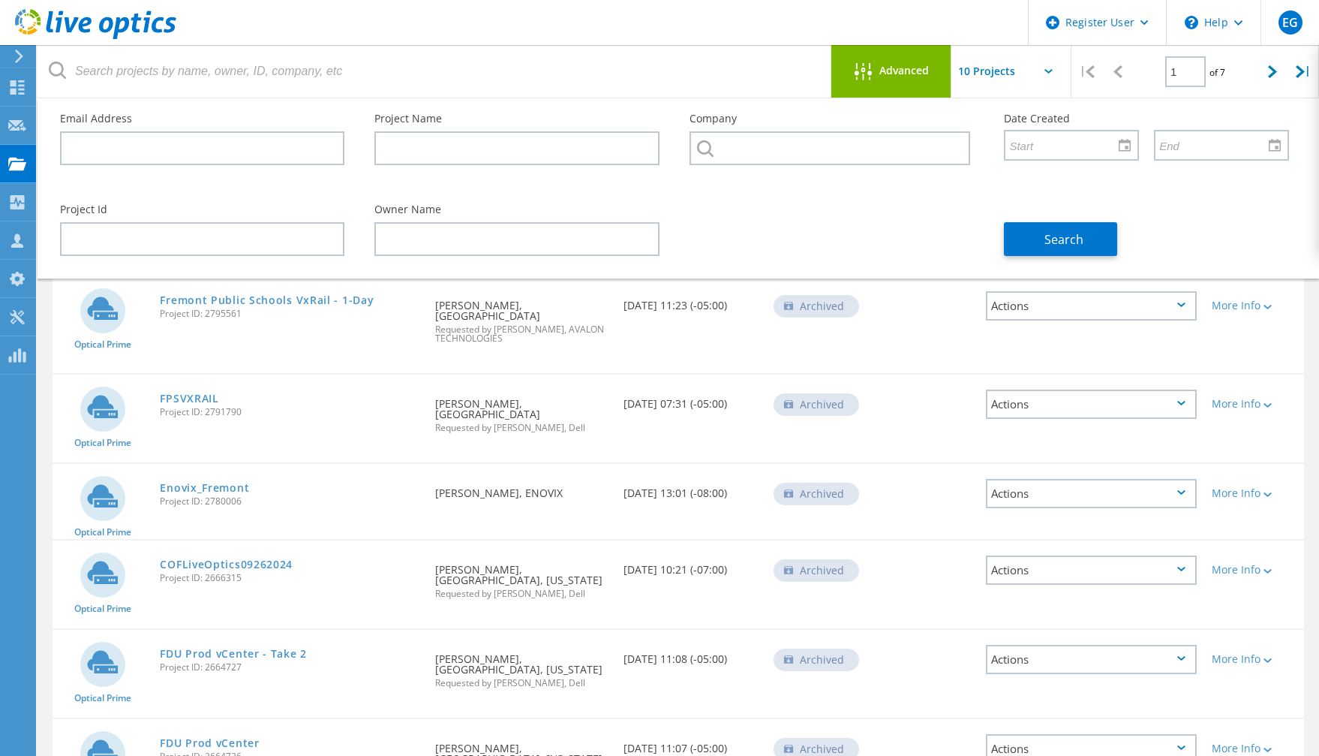
scroll to position [263, 0]
drag, startPoint x: 495, startPoint y: 598, endPoint x: 536, endPoint y: 598, distance: 41.3
click at [536, 598] on span "Requested by Cara Brett, Dell" at bounding box center [521, 595] width 173 height 9
drag, startPoint x: 536, startPoint y: 598, endPoint x: 606, endPoint y: 606, distance: 69.4
click at [606, 606] on div "Requested By Troy Marshall, FREMONT, CALIFORNIA Requested by Cara Brett, Dell" at bounding box center [522, 578] width 188 height 73
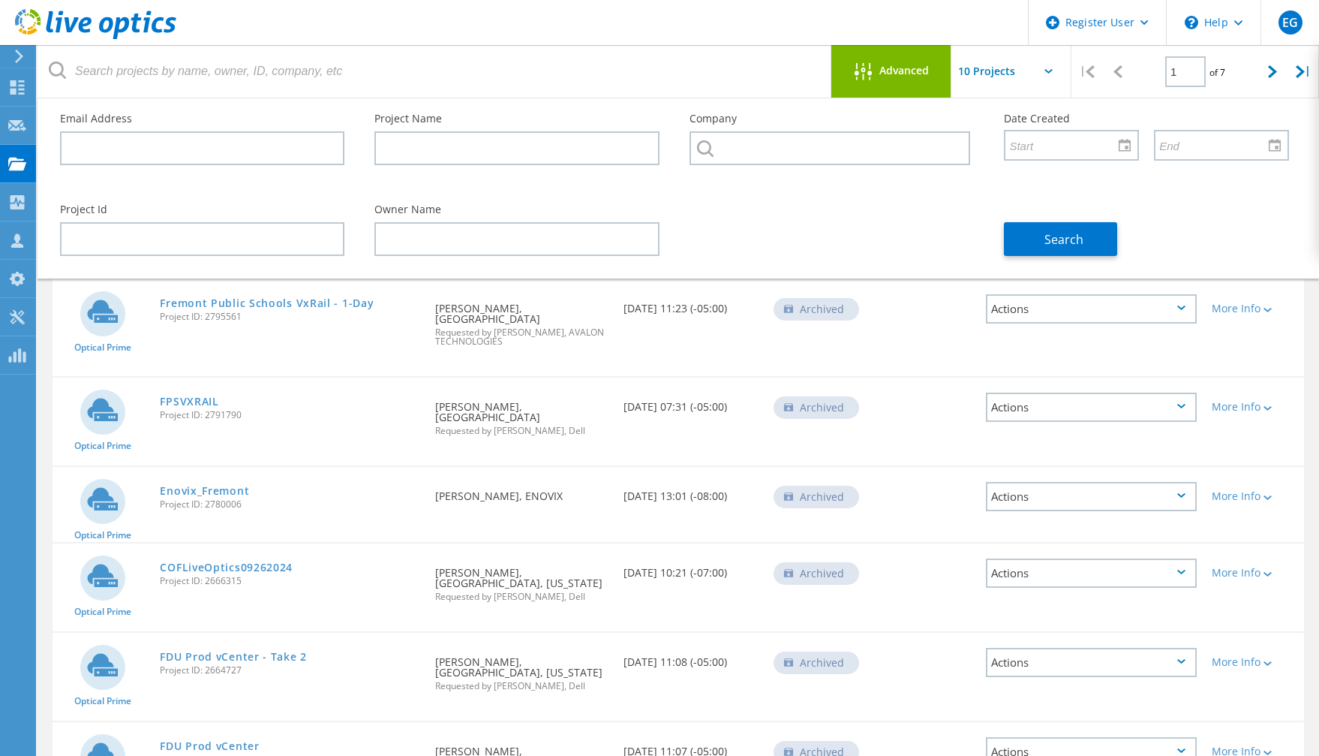
scroll to position [261, 0]
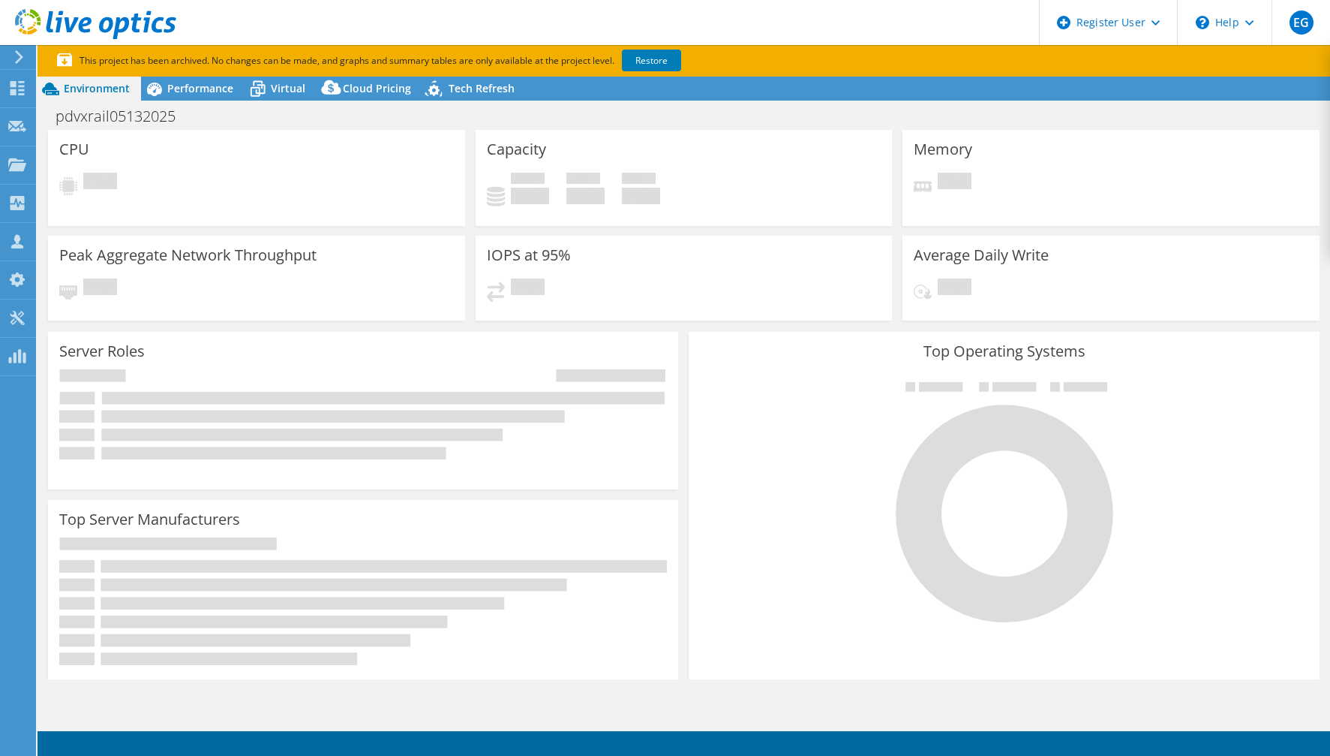
select select "USD"
select select "USWest"
select select "USD"
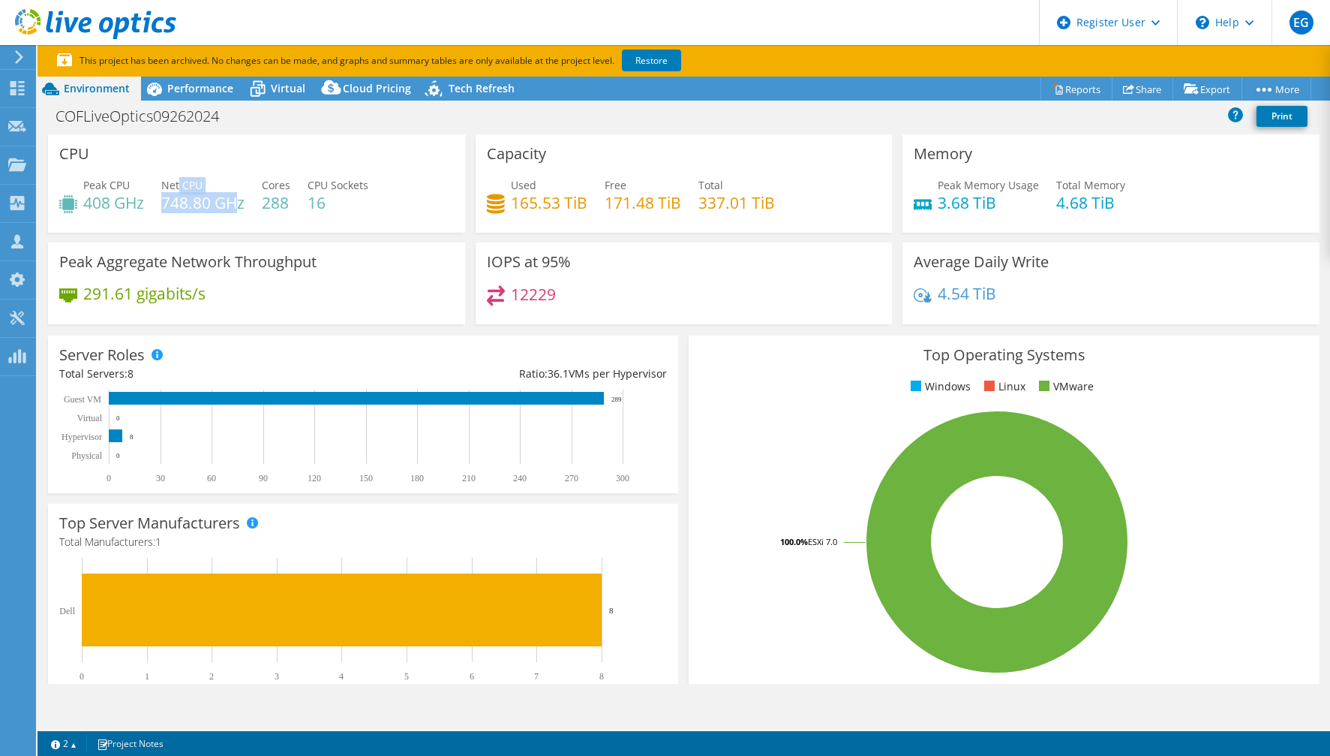
drag, startPoint x: 179, startPoint y: 187, endPoint x: 241, endPoint y: 208, distance: 65.7
click at [241, 208] on div "Net CPU 748.80 GHz" at bounding box center [202, 194] width 83 height 34
click at [744, 309] on div "12229" at bounding box center [684, 301] width 395 height 32
click at [711, 348] on h3 "Top Operating Systems" at bounding box center [1004, 355] width 608 height 17
click at [673, 394] on div "Server Roles Physical Servers represent bare metal servers that were targets of…" at bounding box center [363, 414] width 641 height 168
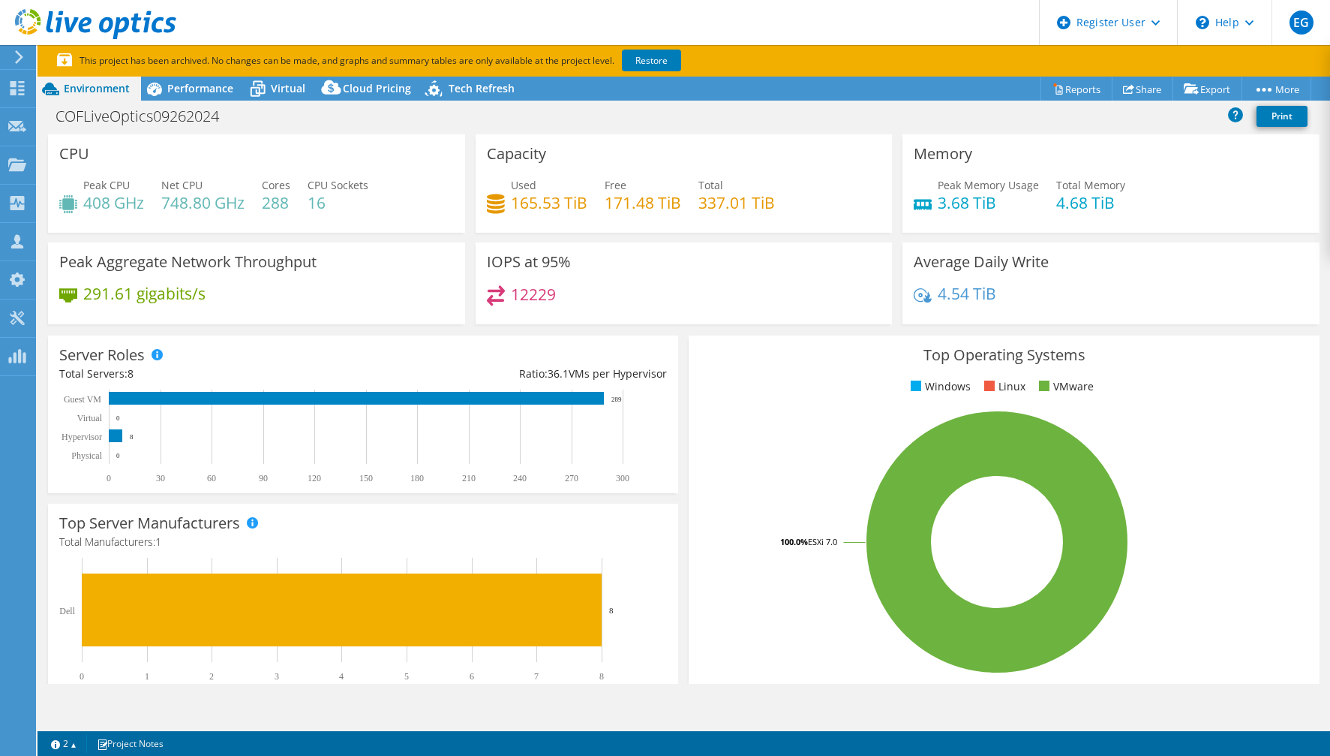
click at [695, 297] on div "12229" at bounding box center [684, 301] width 395 height 32
click at [753, 396] on div "Top Operating Systems Windows Linux VMware 100.0% ESXi 7.0" at bounding box center [1004, 514] width 630 height 359
drag, startPoint x: 519, startPoint y: 207, endPoint x: 787, endPoint y: 202, distance: 267.9
click at [783, 202] on div "Used 165.53 TiB Free 171.48 TiB Total 337.01 TiB" at bounding box center [684, 201] width 395 height 49
drag, startPoint x: 787, startPoint y: 202, endPoint x: 816, endPoint y: 213, distance: 31.4
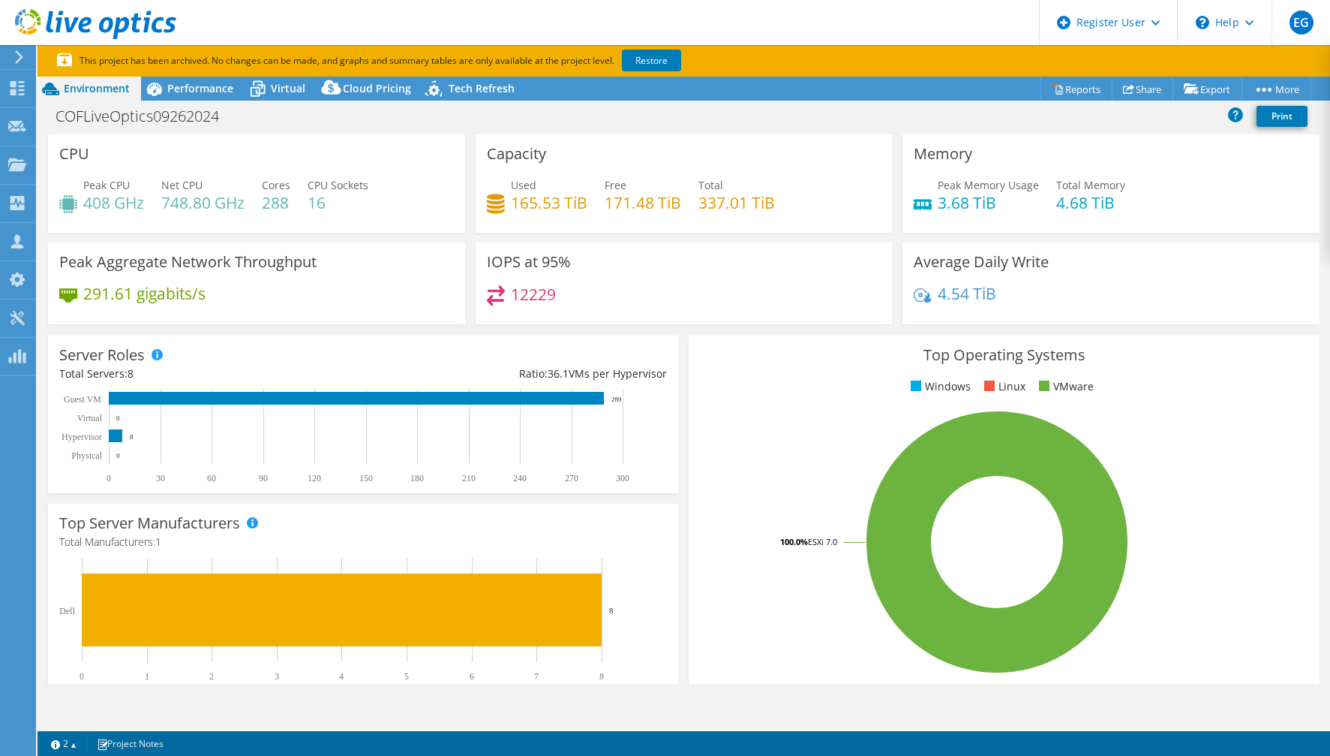
click at [816, 213] on div "Used 165.53 TiB Free 171.48 TiB Total 337.01 TiB" at bounding box center [684, 201] width 395 height 49
click at [792, 282] on div "IOPS at 95% 12229" at bounding box center [684, 283] width 417 height 82
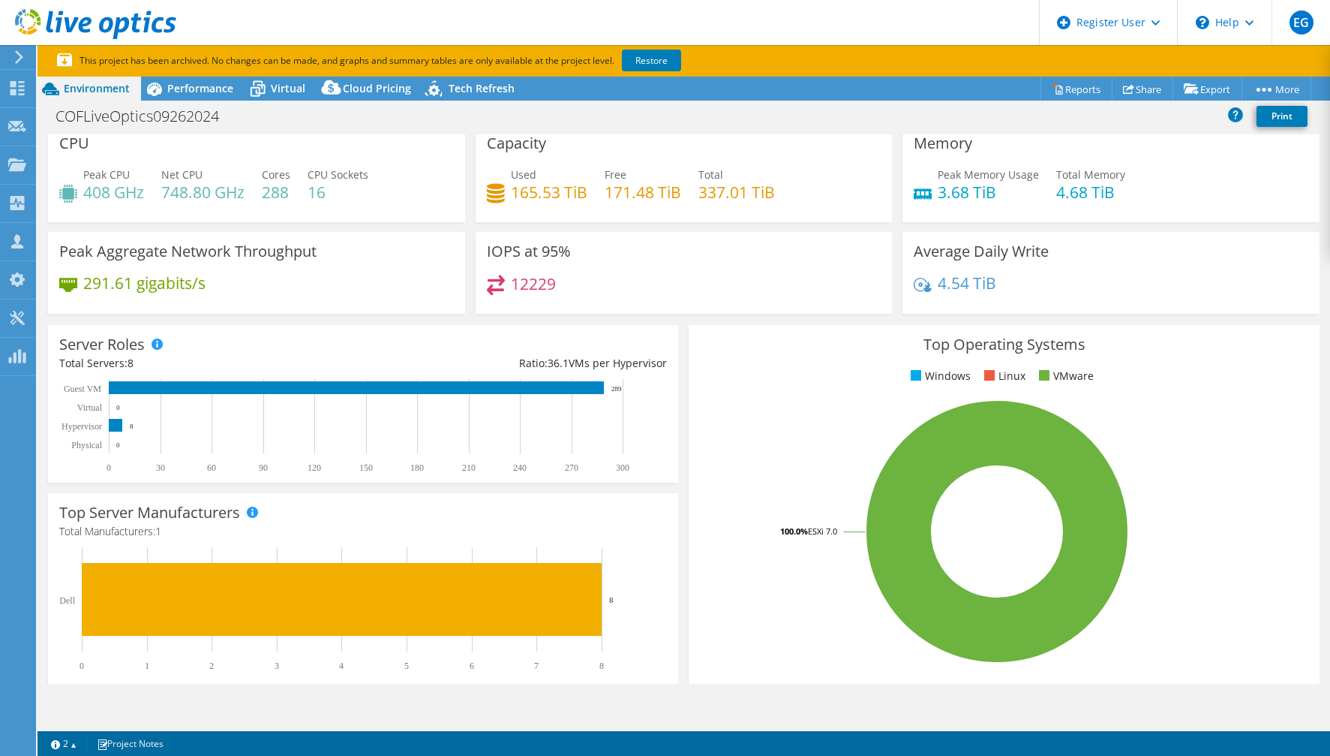
scroll to position [11, 0]
click at [674, 348] on div "Server Roles Physical Servers represent bare metal servers that were targets of…" at bounding box center [363, 403] width 641 height 168
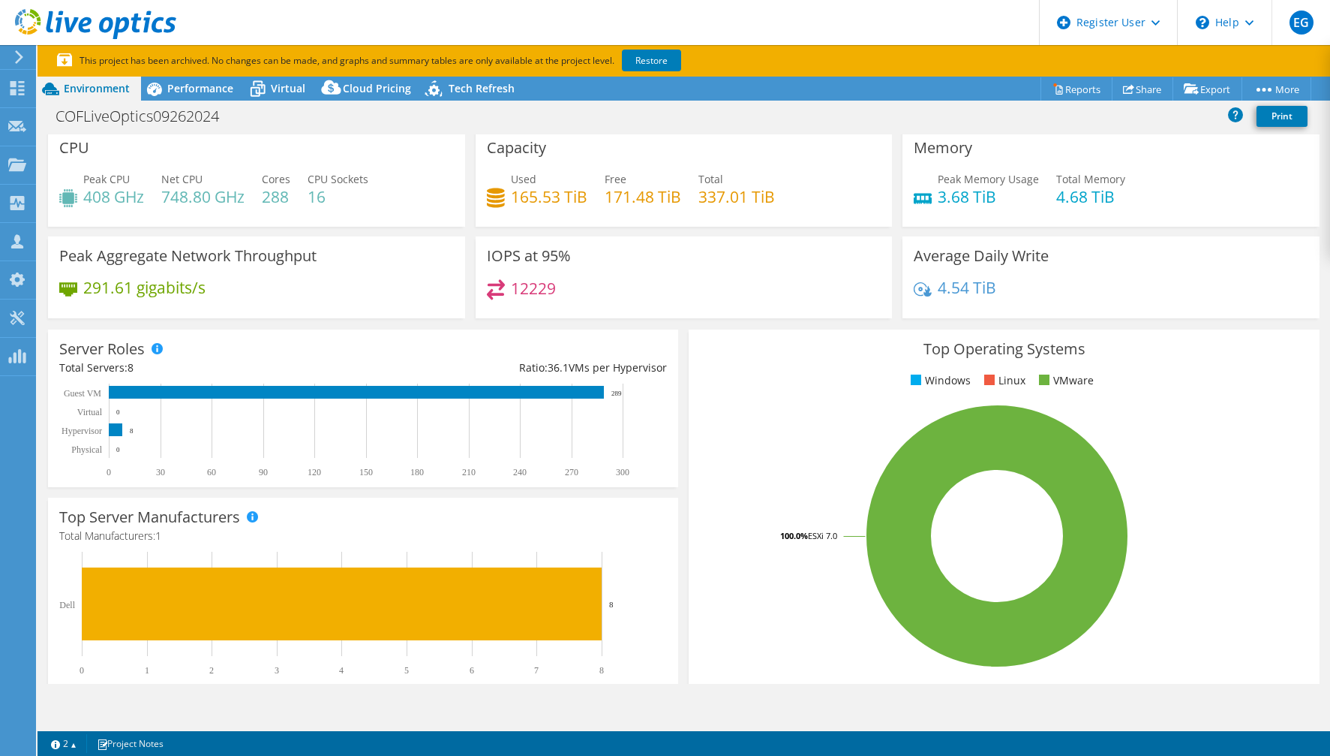
scroll to position [0, 0]
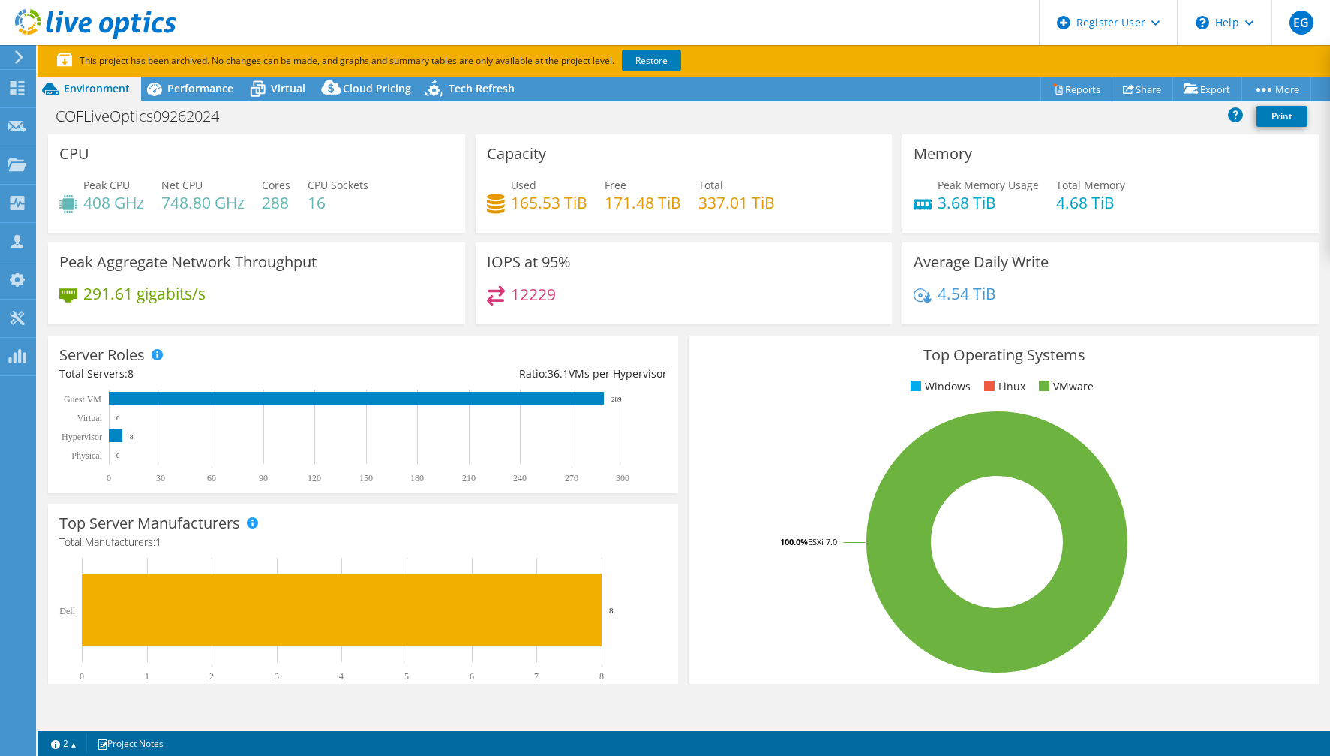
click at [675, 352] on div "Server Roles Physical Servers represent bare metal servers that were targets of…" at bounding box center [363, 414] width 641 height 168
click at [674, 355] on div "Server Roles Physical Servers represent bare metal servers that were targets of…" at bounding box center [363, 414] width 641 height 168
drag, startPoint x: 750, startPoint y: 278, endPoint x: 841, endPoint y: 273, distance: 91.6
click at [750, 278] on div "IOPS at 95% 12229" at bounding box center [684, 283] width 417 height 82
click at [682, 304] on div "12229" at bounding box center [684, 301] width 395 height 32
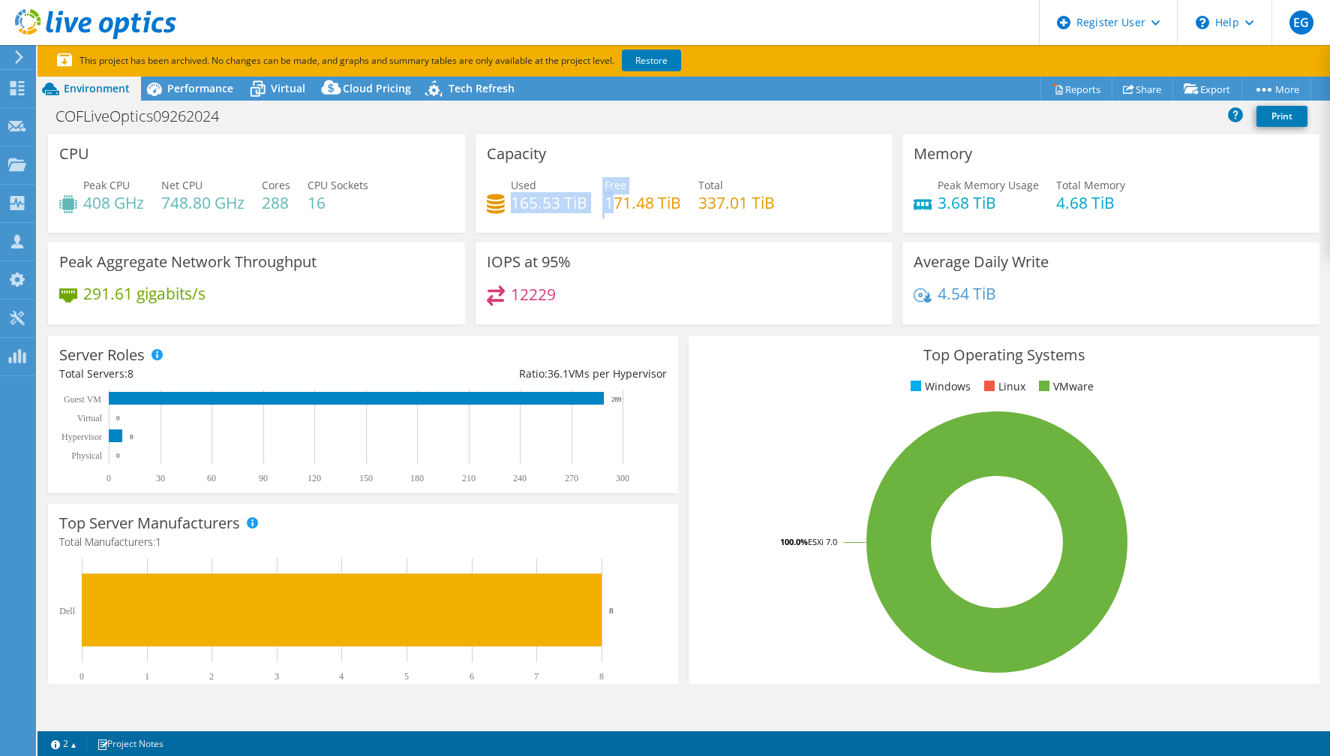
drag, startPoint x: 509, startPoint y: 206, endPoint x: 606, endPoint y: 206, distance: 96.8
click at [606, 206] on div "Used 165.53 TiB Free 171.48 TiB Total 337.01 TiB" at bounding box center [684, 201] width 395 height 49
drag, startPoint x: 606, startPoint y: 206, endPoint x: 690, endPoint y: 317, distance: 138.7
click at [690, 317] on div "12229" at bounding box center [684, 301] width 395 height 32
drag, startPoint x: 506, startPoint y: 203, endPoint x: 657, endPoint y: 213, distance: 151.1
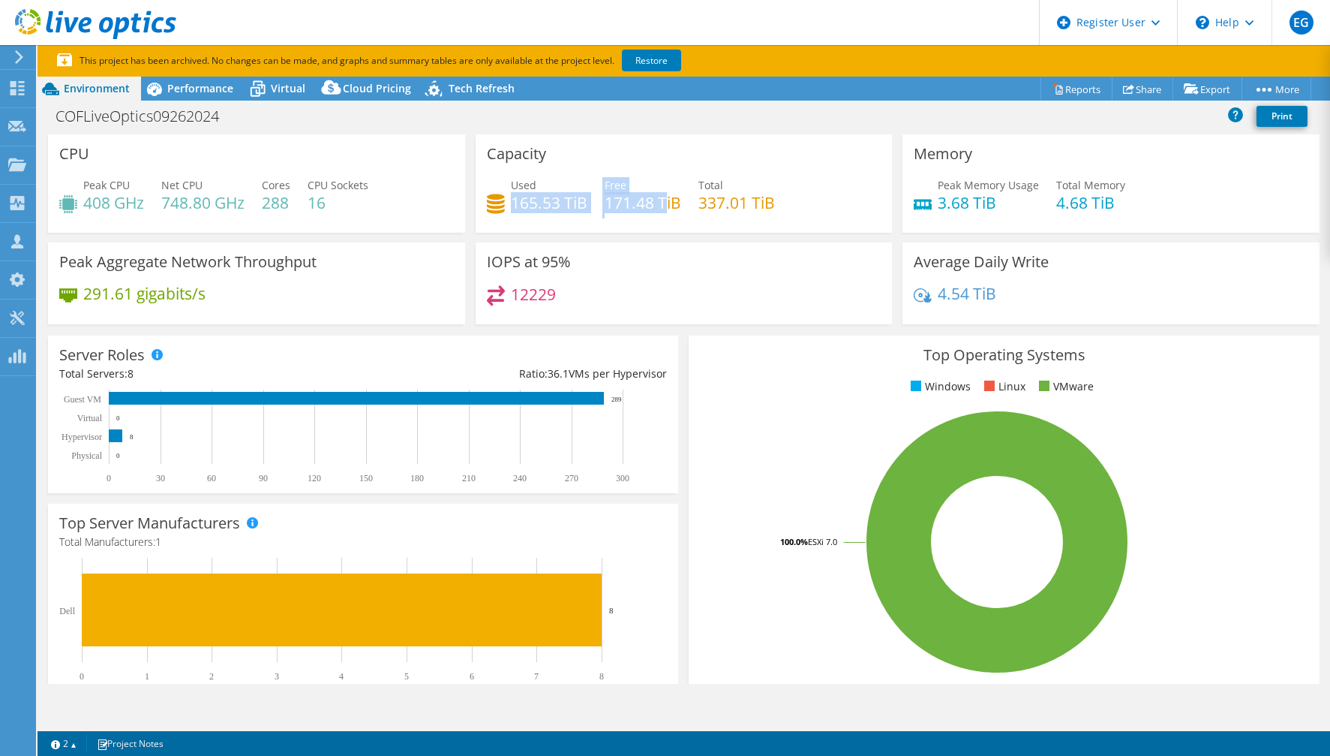
click at [657, 213] on div "Used 165.53 TiB Free 171.48 TiB Total 337.01 TiB" at bounding box center [684, 201] width 395 height 49
drag, startPoint x: 657, startPoint y: 213, endPoint x: 651, endPoint y: 272, distance: 58.8
click at [651, 272] on div "IOPS at 95% 12229" at bounding box center [684, 283] width 417 height 82
drag, startPoint x: 589, startPoint y: 206, endPoint x: 510, endPoint y: 206, distance: 78.8
click at [510, 206] on div "Used 165.53 TiB Free 171.48 TiB Total 337.01 TiB" at bounding box center [684, 201] width 395 height 49
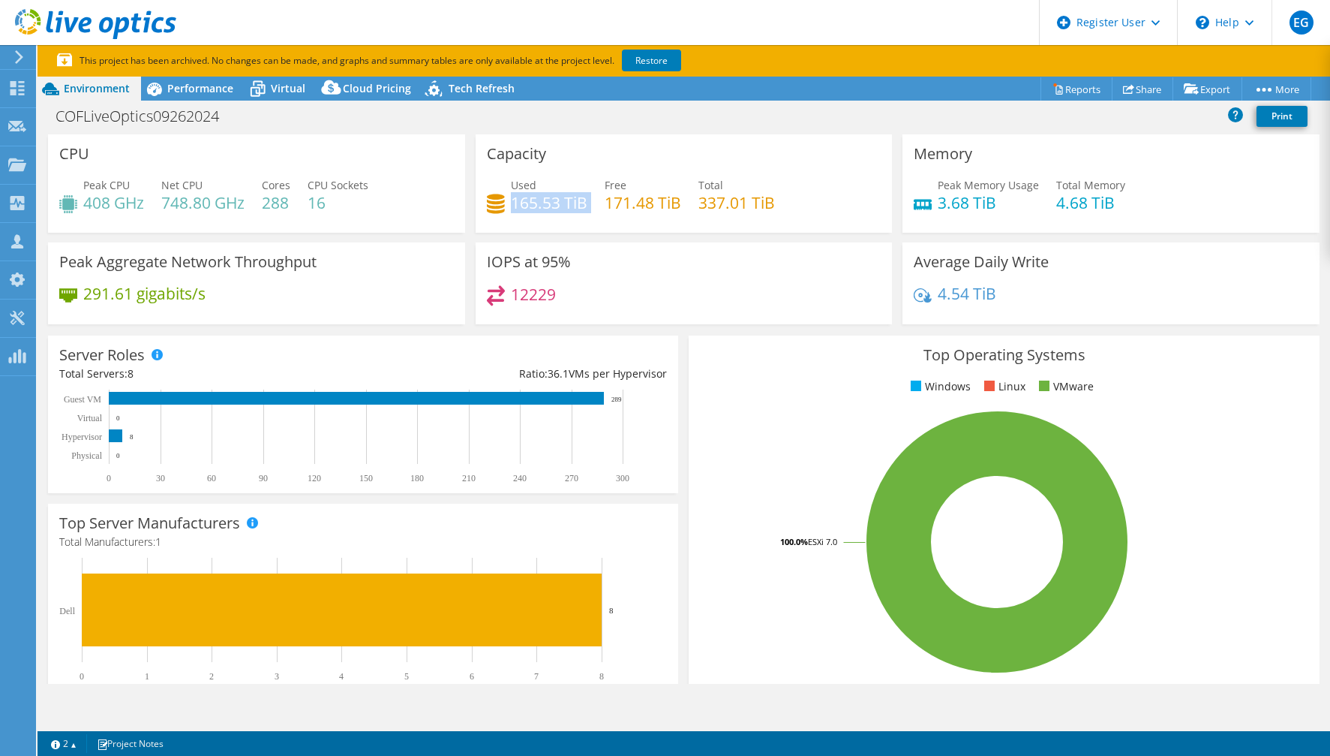
copy div "165.53 TiB"
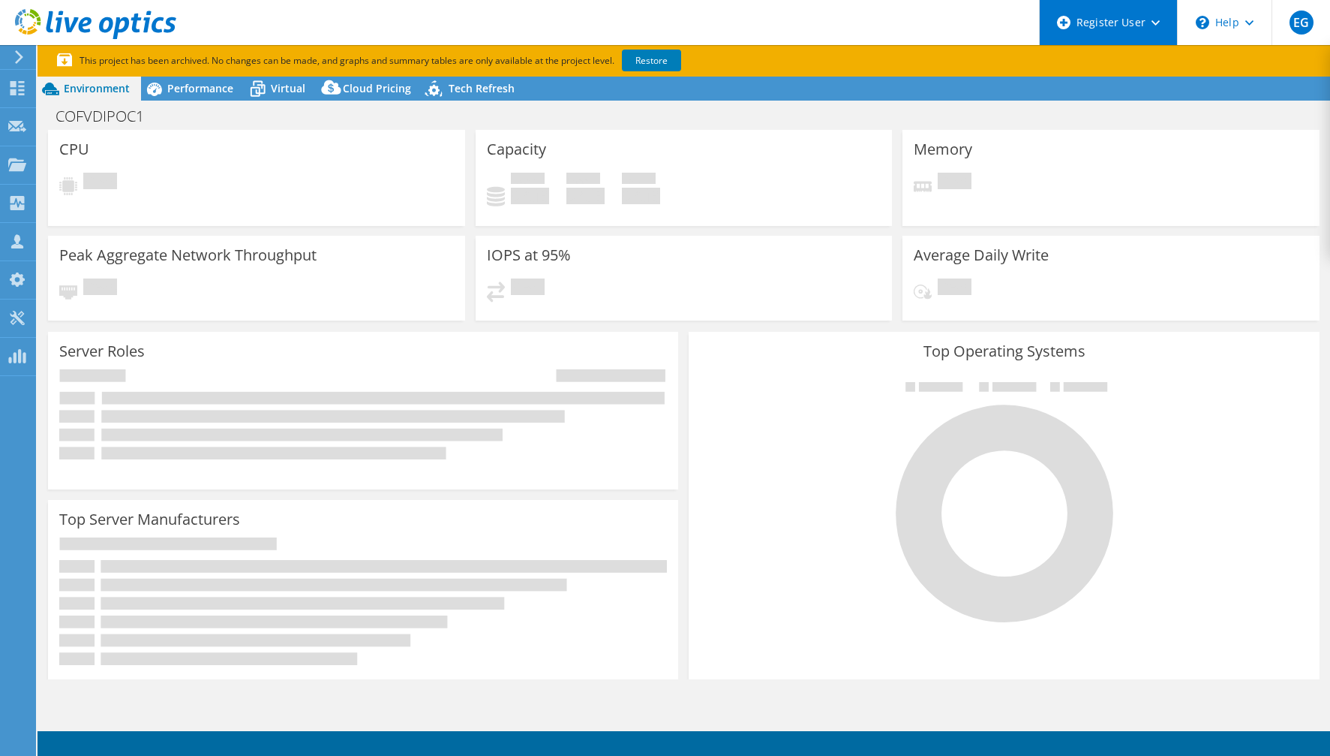
select select "USD"
